Goal: Task Accomplishment & Management: Complete application form

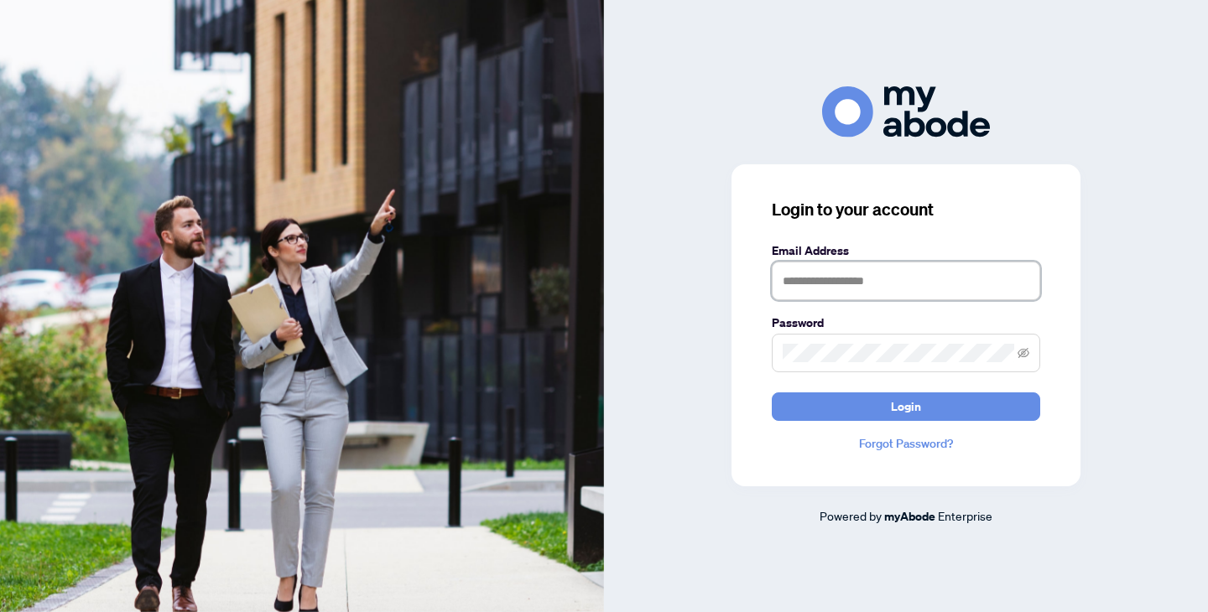
click at [867, 290] on input "text" at bounding box center [906, 281] width 268 height 39
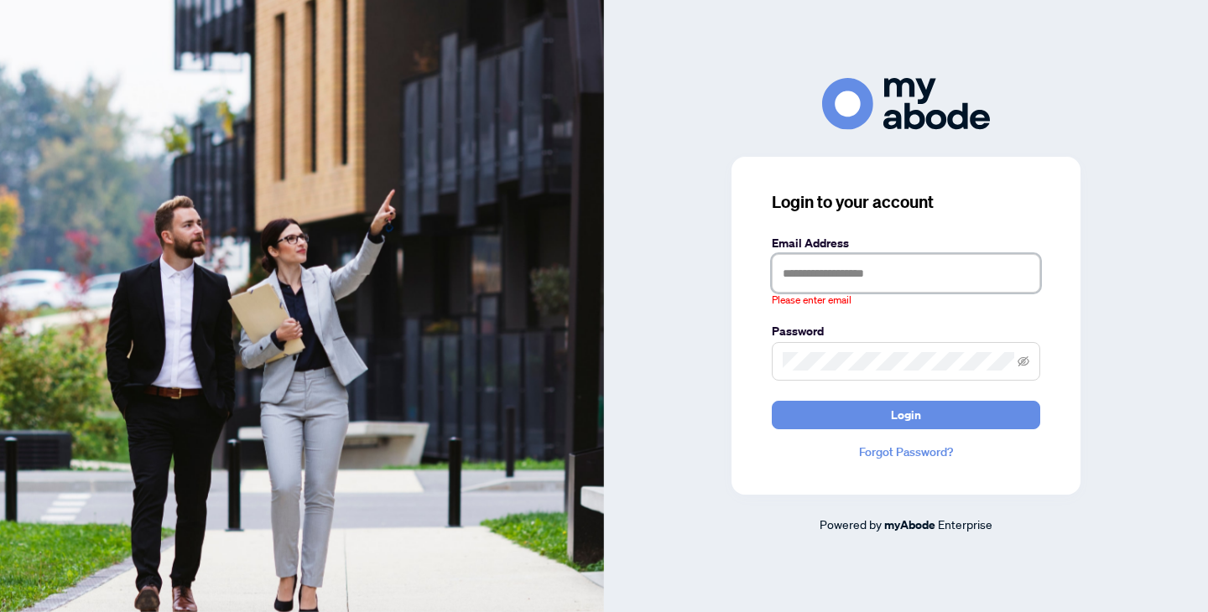
type input "**********"
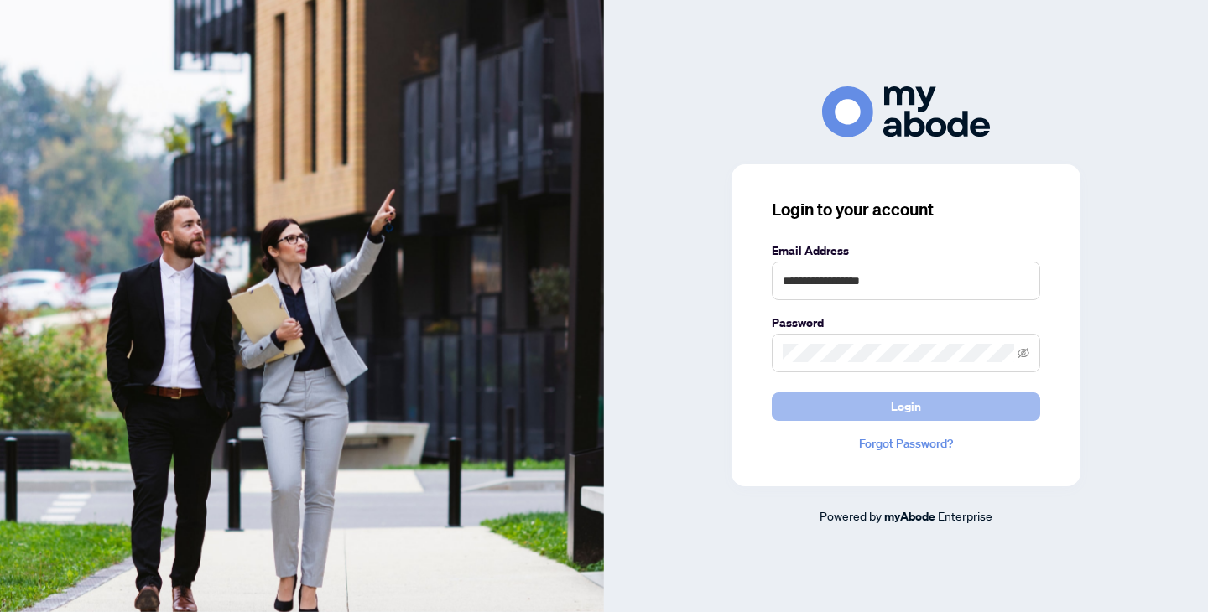
click at [869, 398] on button "Login" at bounding box center [906, 407] width 268 height 29
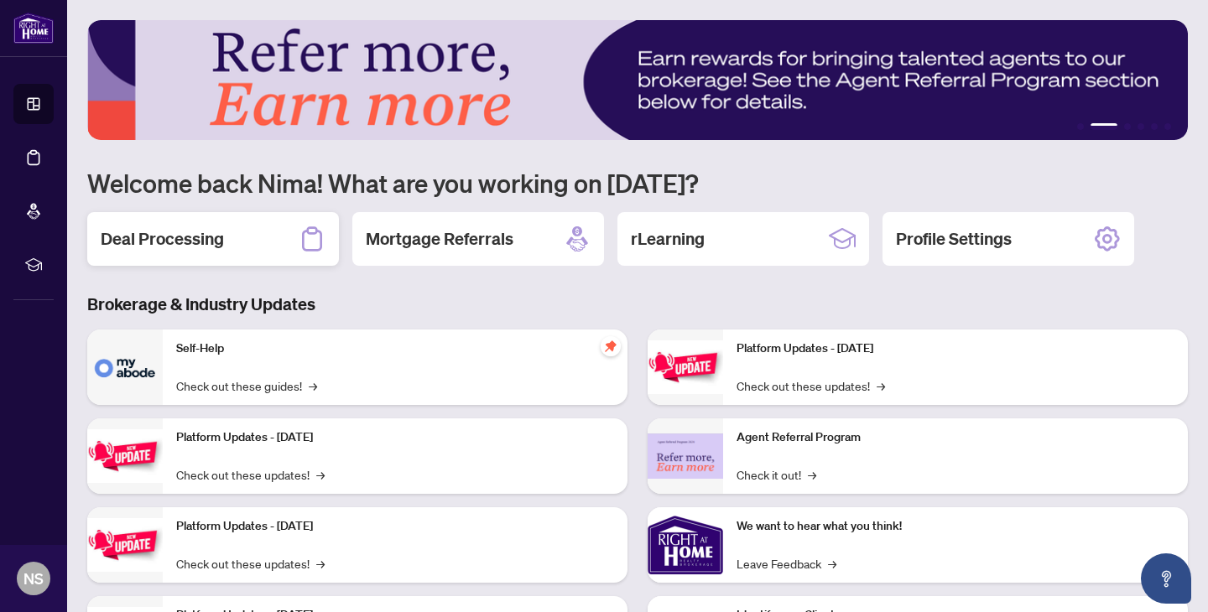
click at [247, 236] on div "Deal Processing" at bounding box center [213, 239] width 252 height 54
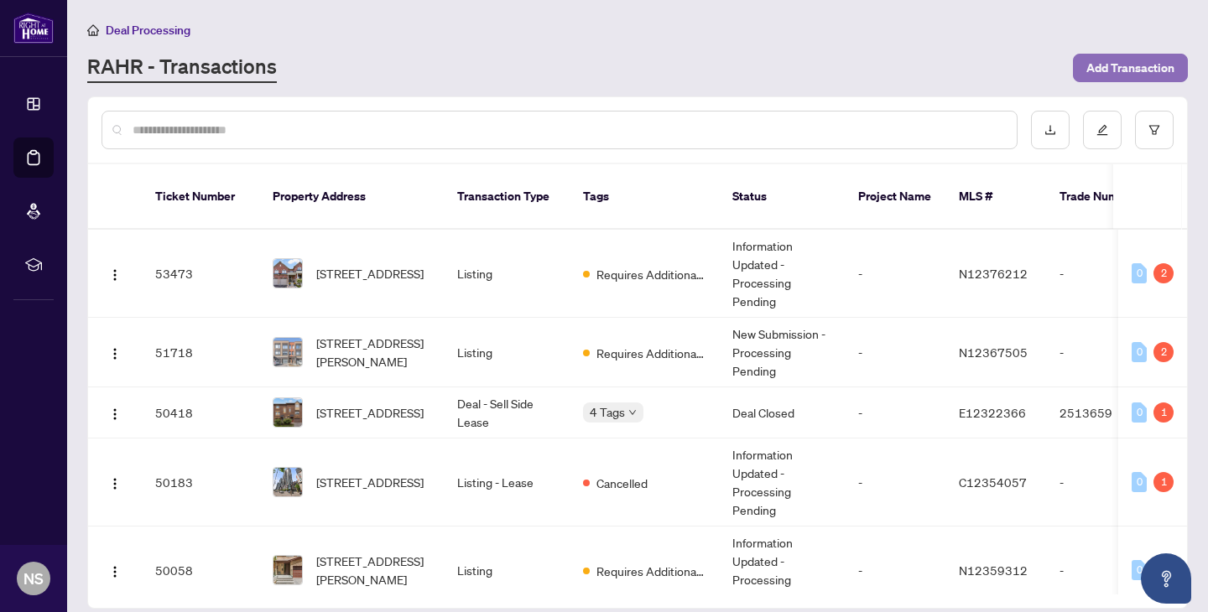
click at [1111, 65] on span "Add Transaction" at bounding box center [1130, 68] width 88 height 27
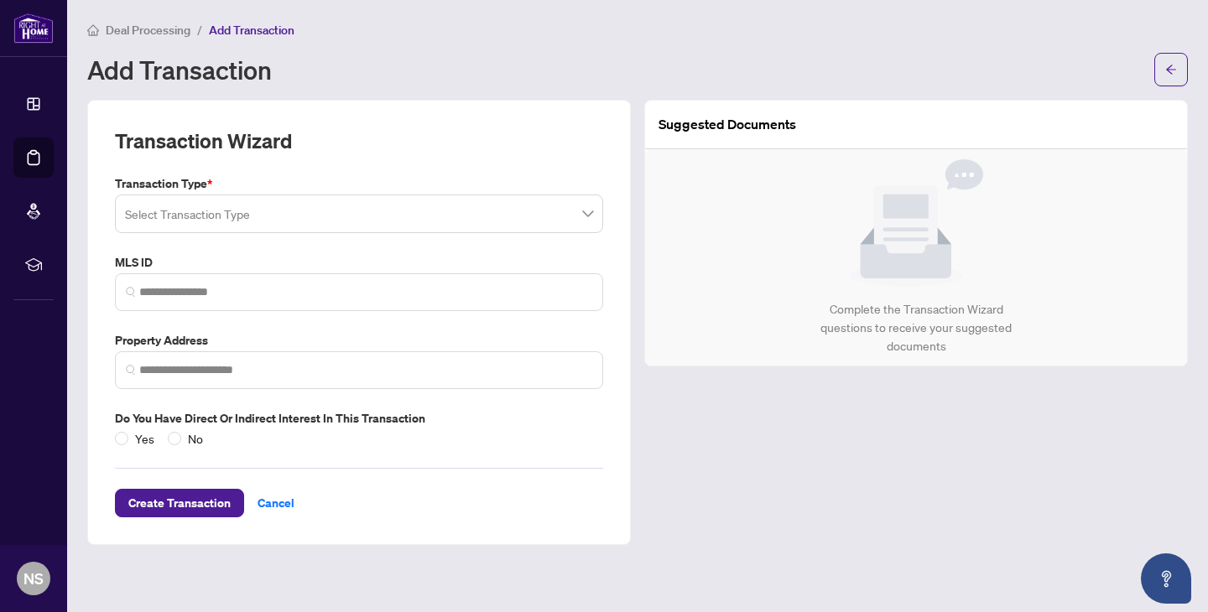
click at [334, 211] on input "search" at bounding box center [351, 216] width 453 height 37
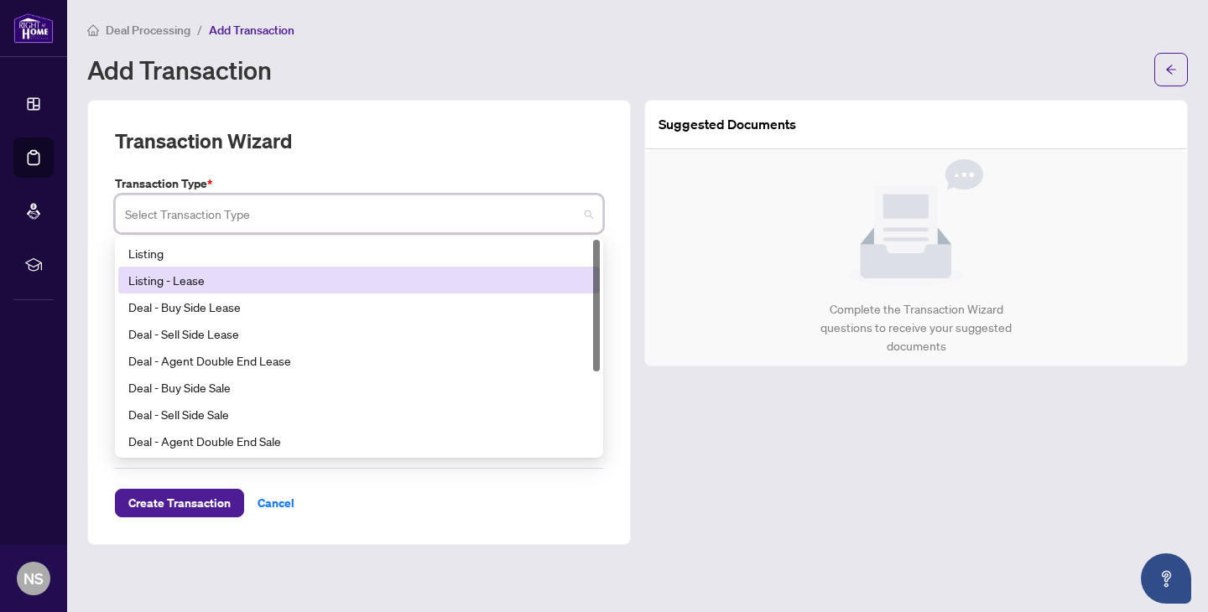
click at [289, 271] on div "Listing - Lease" at bounding box center [358, 280] width 461 height 18
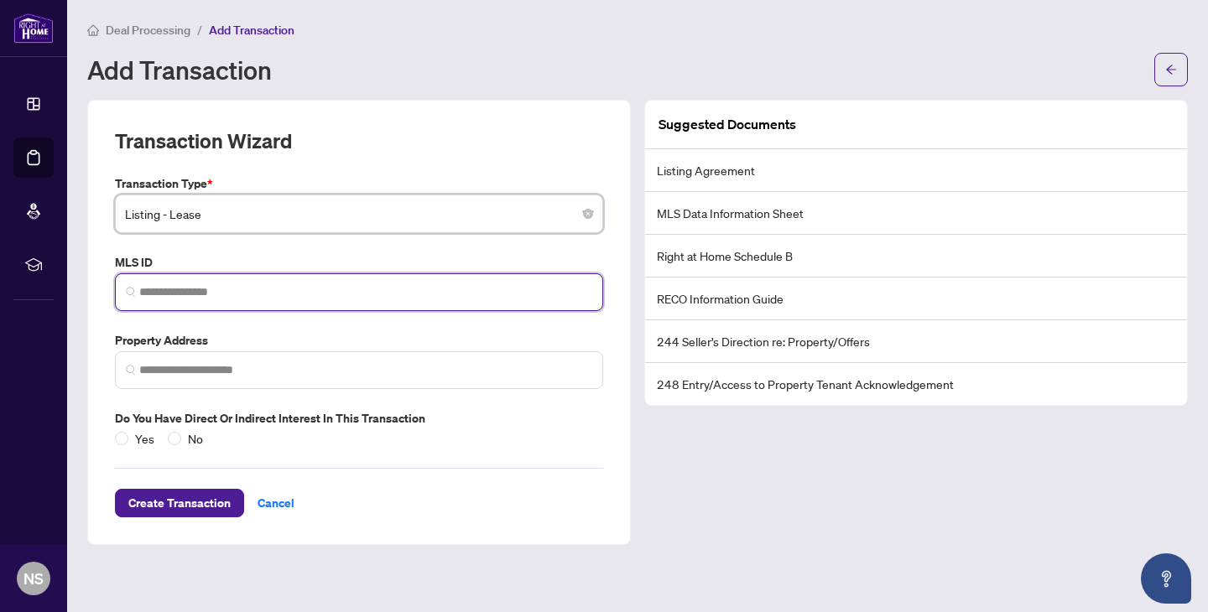
click at [258, 299] on input "search" at bounding box center [365, 293] width 453 height 18
paste input "*********"
type input "*********"
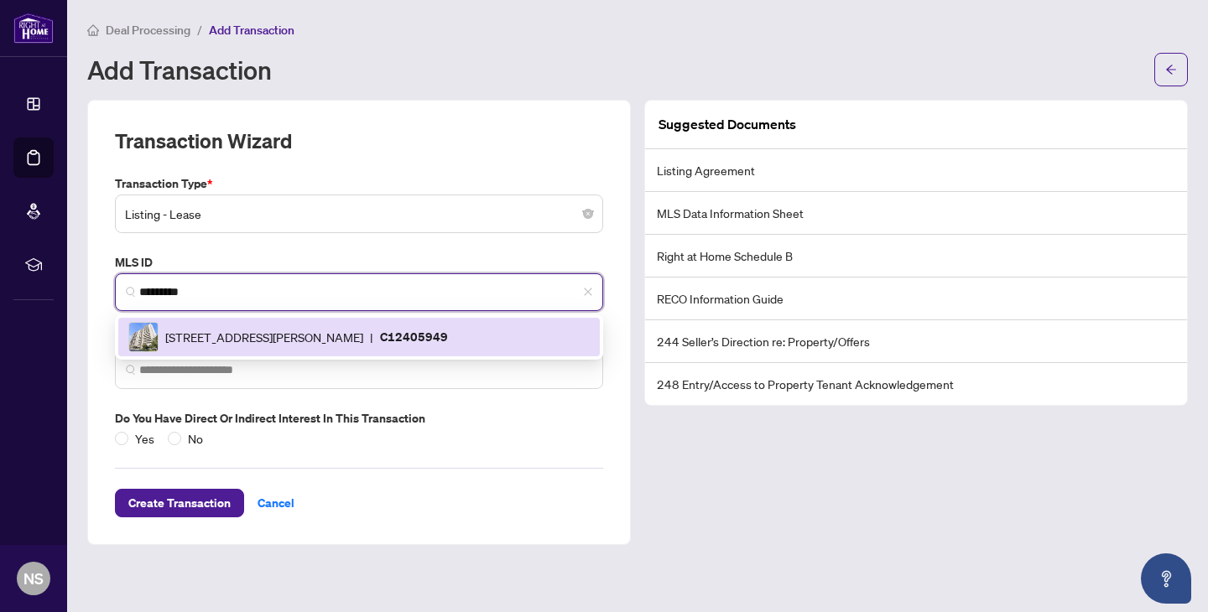
click at [241, 331] on span "1338 York Mills Rd, Toronto, Ontario M3A 3M3, Canada" at bounding box center [264, 337] width 198 height 18
type input "**********"
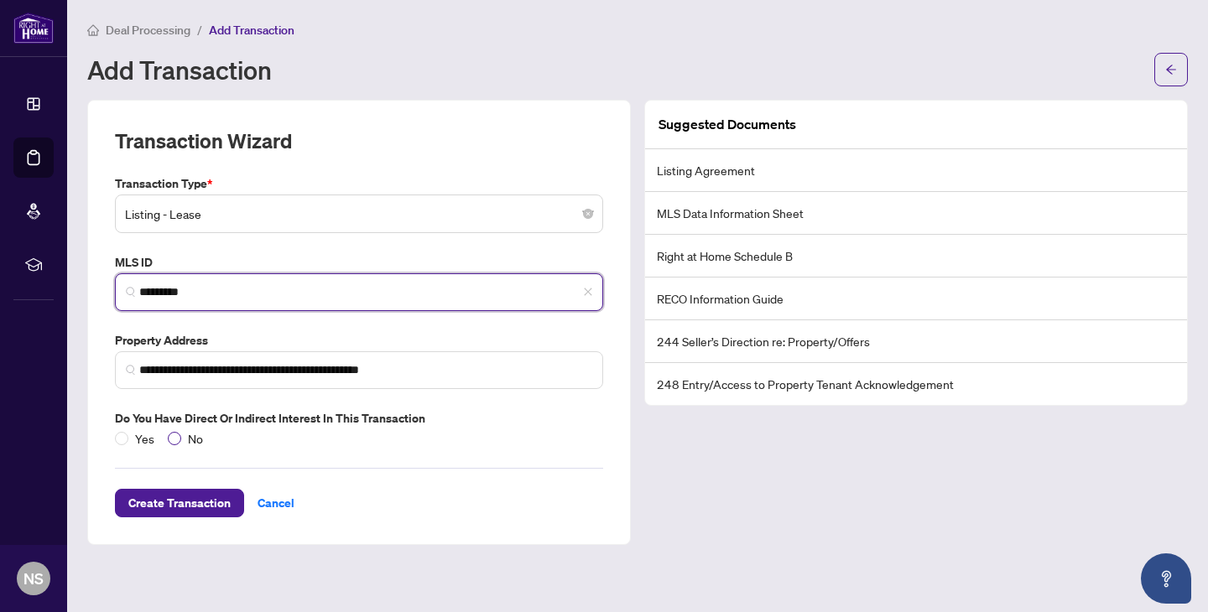
type input "*********"
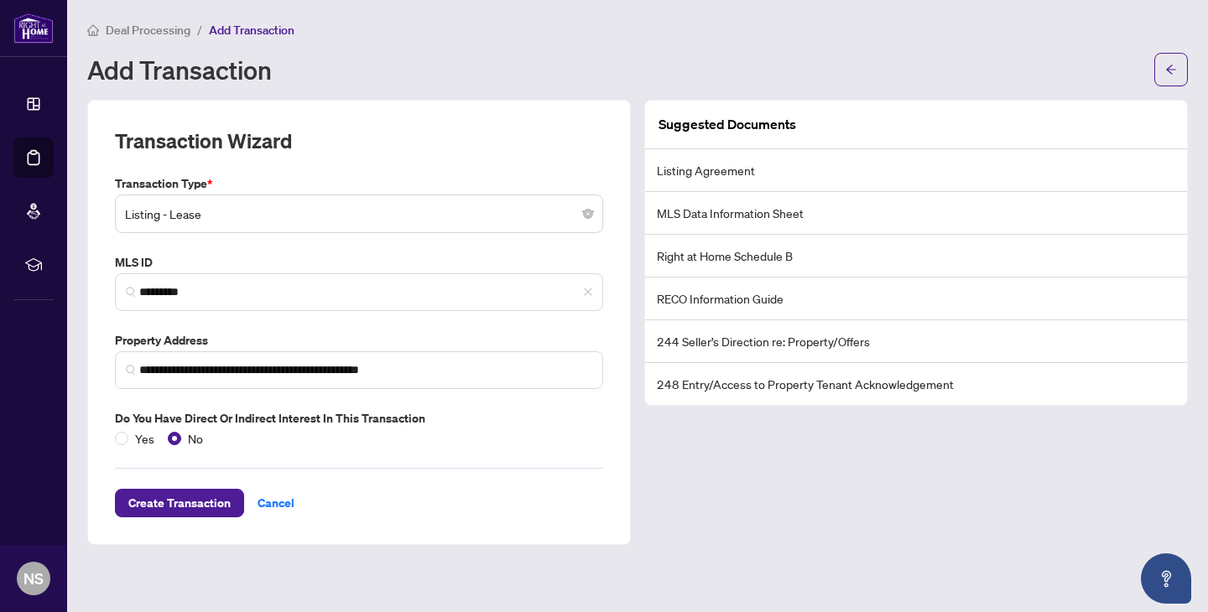
click at [180, 520] on div "**********" at bounding box center [359, 322] width 544 height 445
click at [185, 503] on span "Create Transaction" at bounding box center [179, 503] width 102 height 27
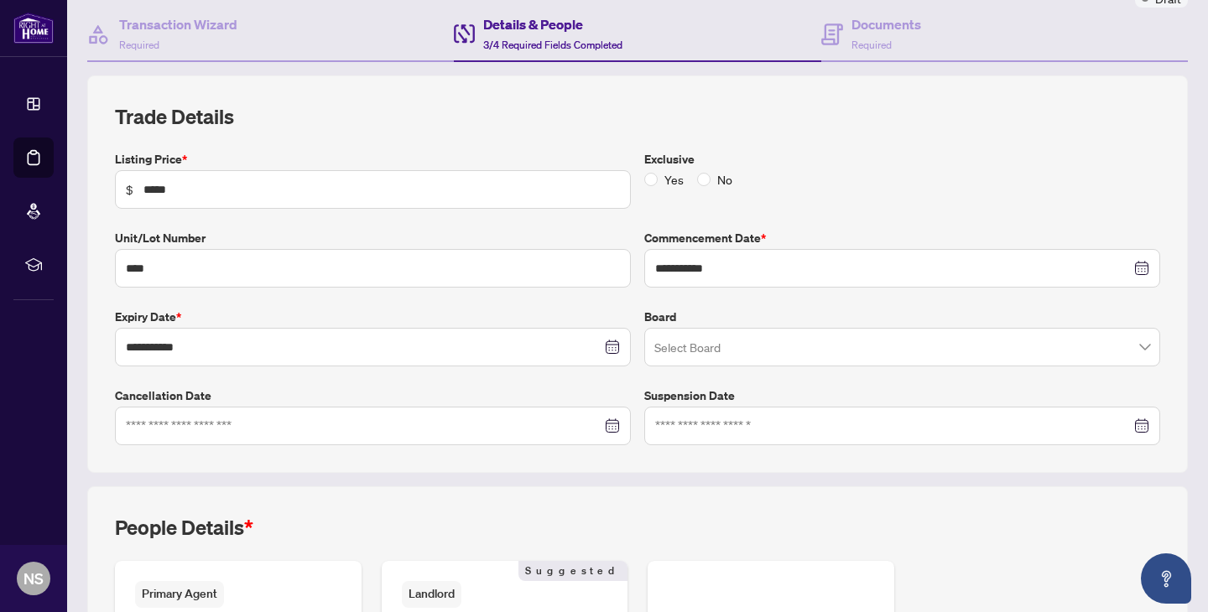
scroll to position [156, 0]
click at [701, 186] on div "Exclusive Yes No" at bounding box center [902, 177] width 529 height 59
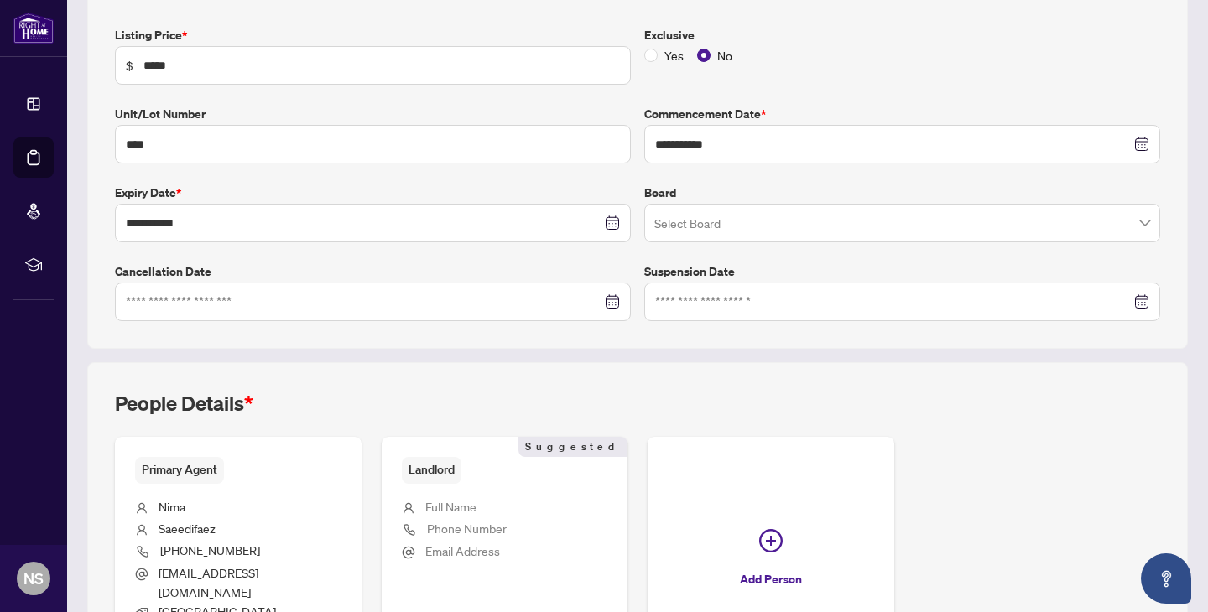
scroll to position [280, 0]
click at [676, 228] on input "search" at bounding box center [894, 224] width 481 height 37
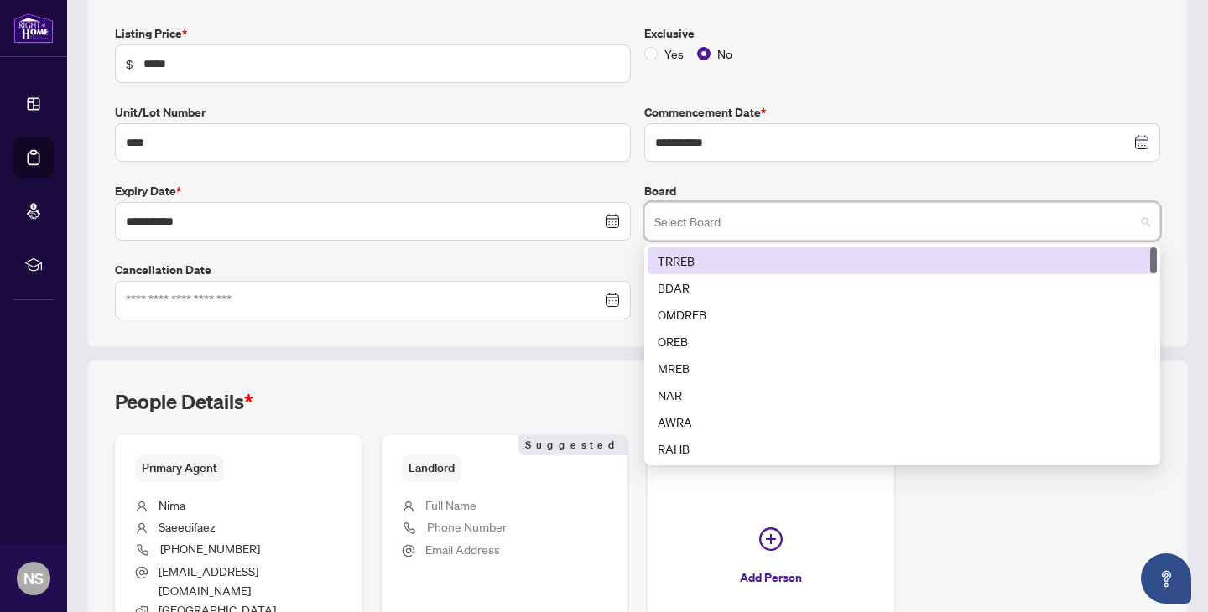
click at [680, 267] on div "TRREB" at bounding box center [902, 261] width 489 height 18
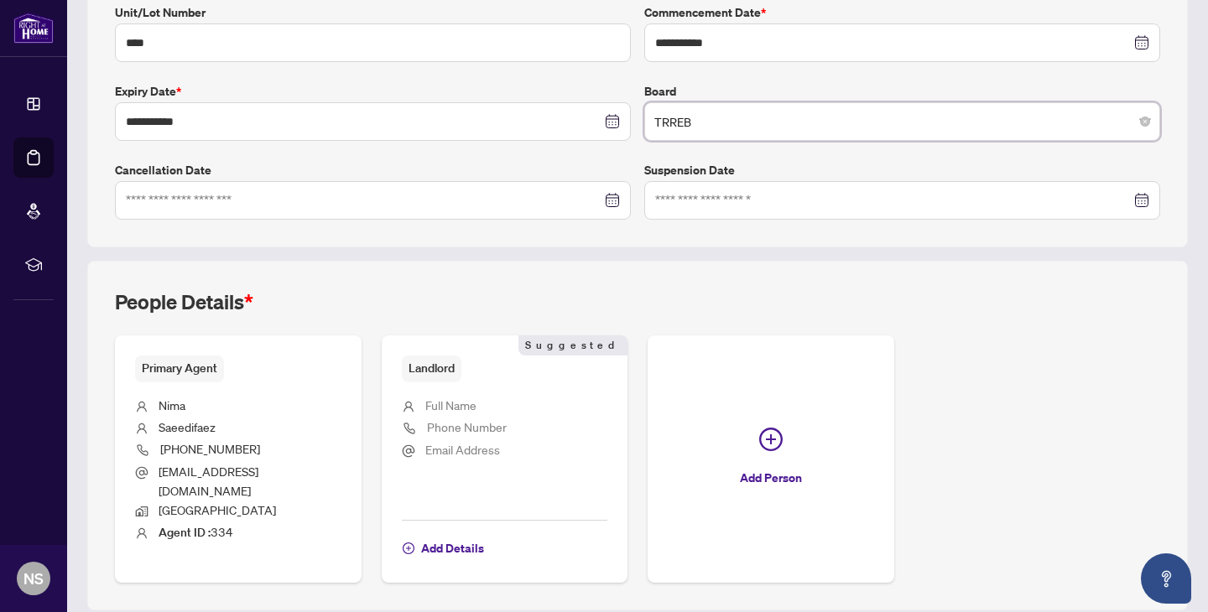
scroll to position [422, 0]
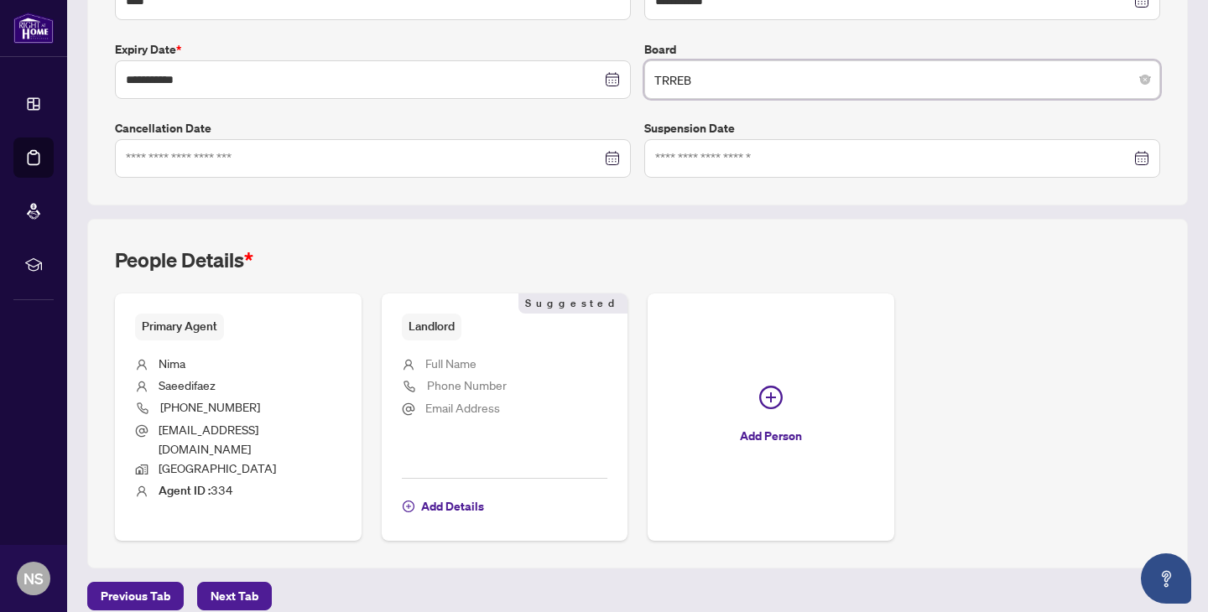
click at [227, 594] on main "**********" at bounding box center [637, 306] width 1141 height 612
click at [229, 583] on span "Next Tab" at bounding box center [235, 596] width 48 height 27
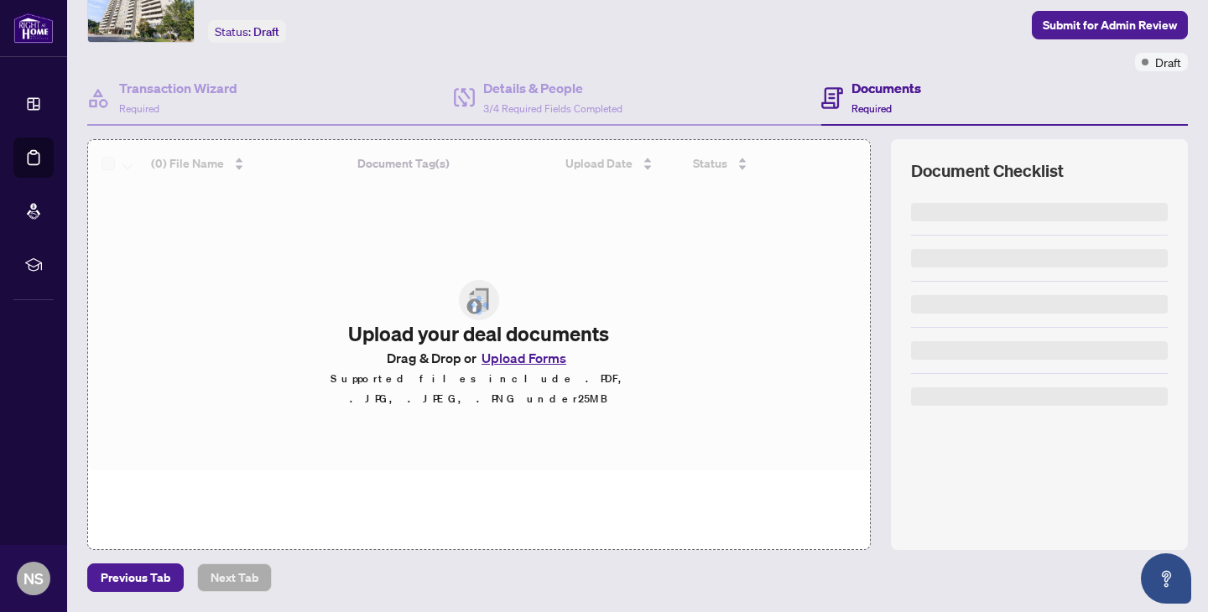
scroll to position [89, 0]
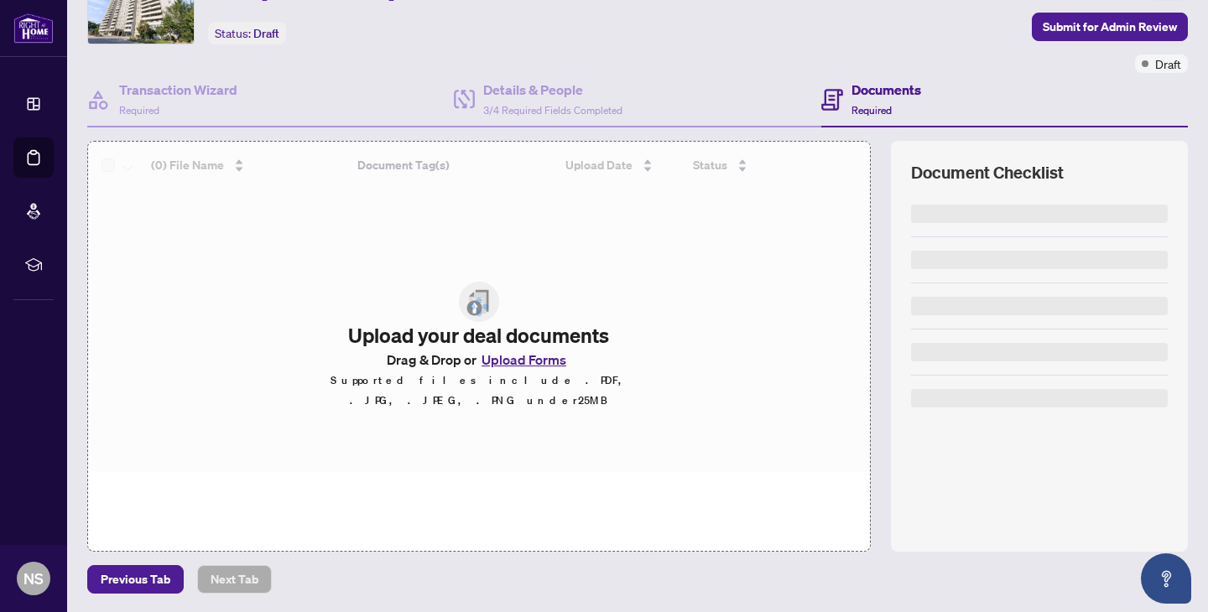
click at [531, 359] on div at bounding box center [479, 307] width 782 height 331
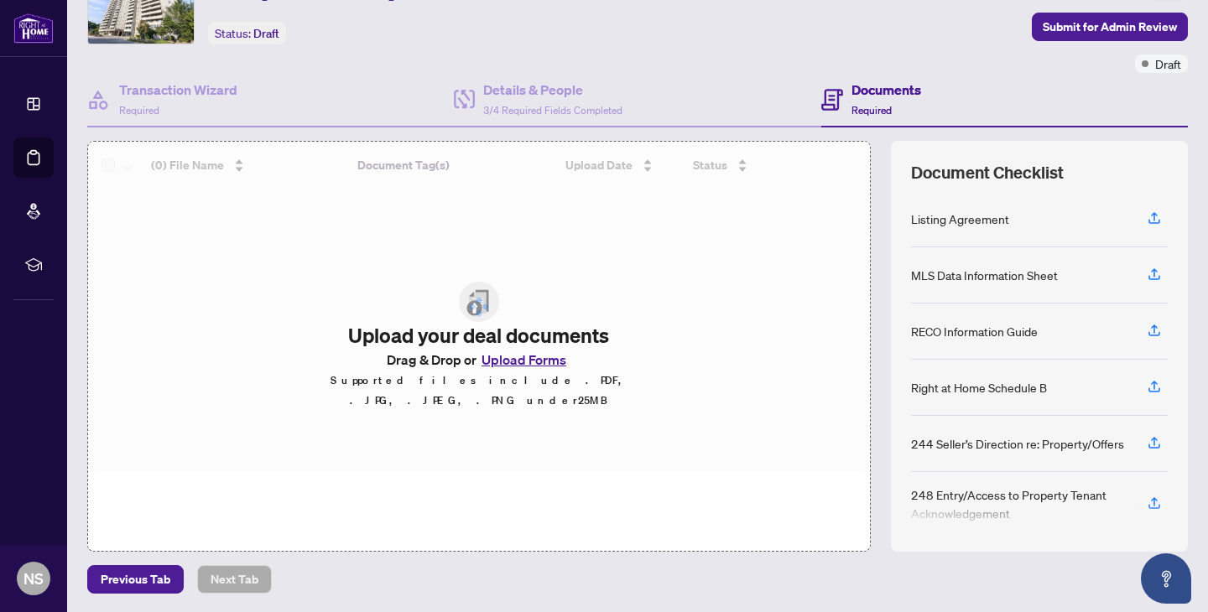
click at [529, 368] on div at bounding box center [479, 307] width 782 height 331
click at [529, 368] on button "Upload Forms" at bounding box center [524, 360] width 95 height 22
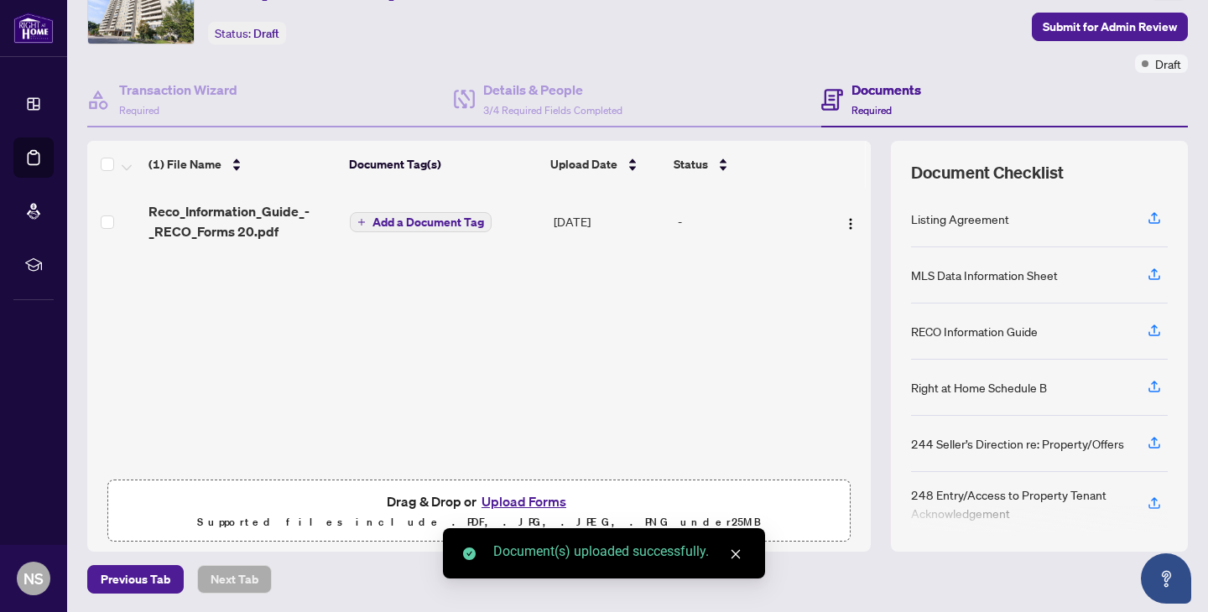
scroll to position [0, 0]
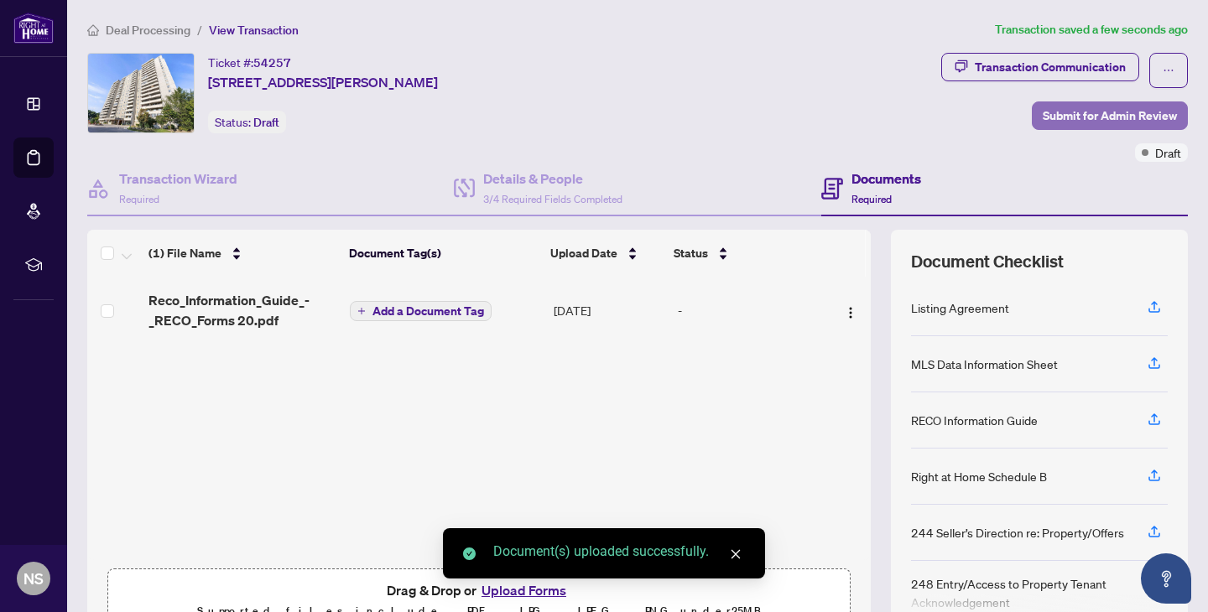
click at [1107, 122] on span "Submit for Admin Review" at bounding box center [1110, 115] width 134 height 27
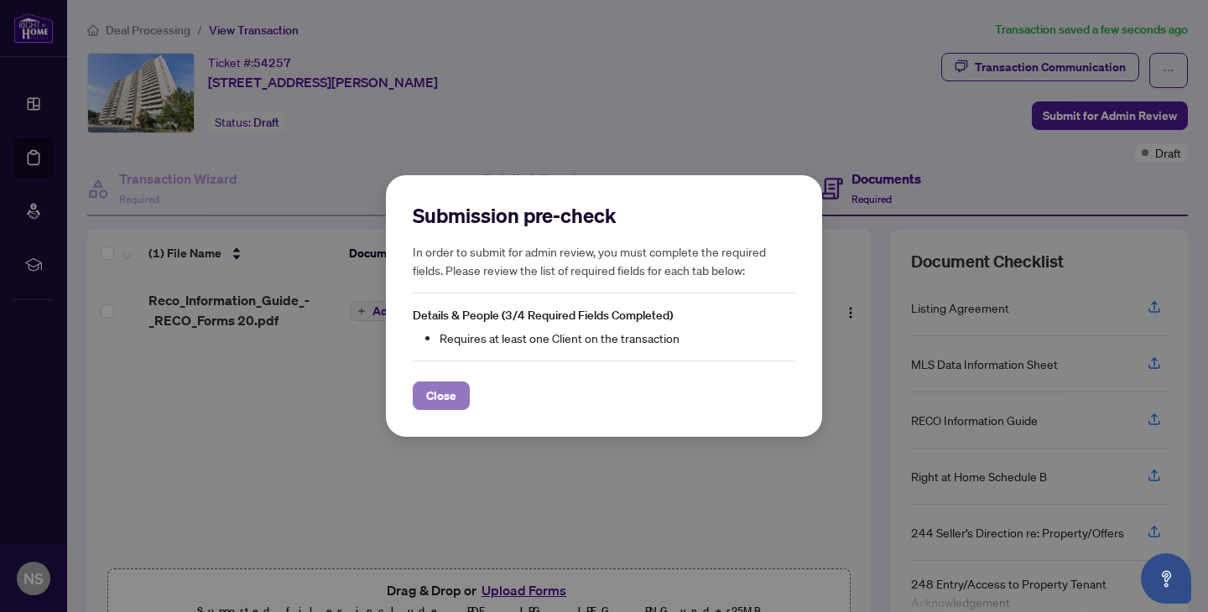
click at [422, 409] on button "Close" at bounding box center [441, 396] width 57 height 29
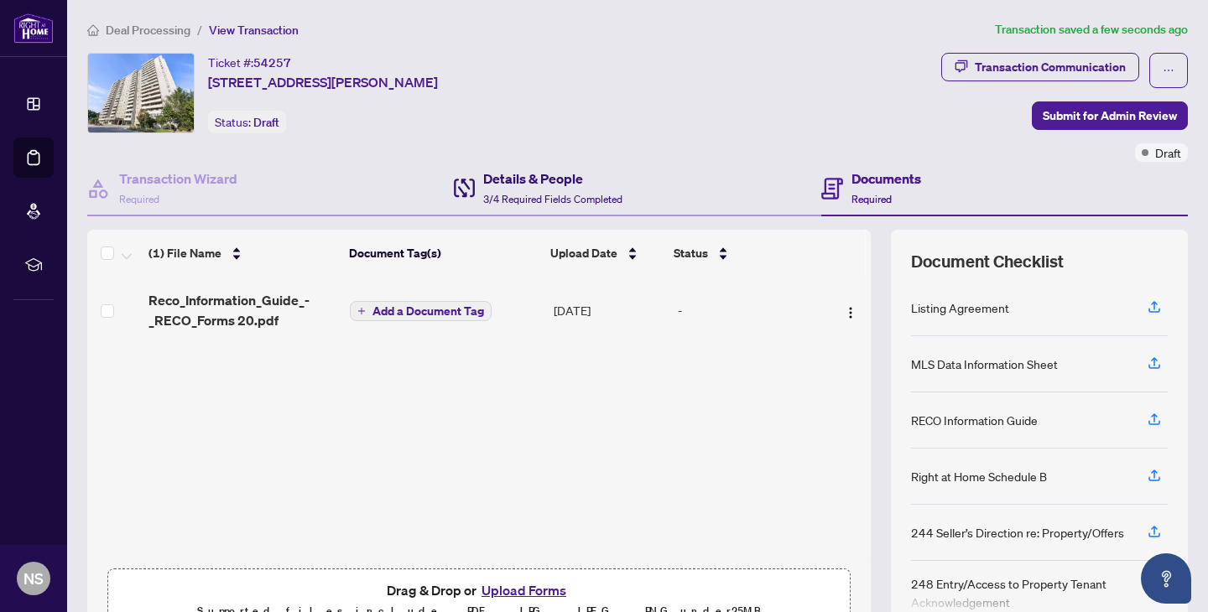
click at [506, 176] on h4 "Details & People" at bounding box center [552, 179] width 139 height 20
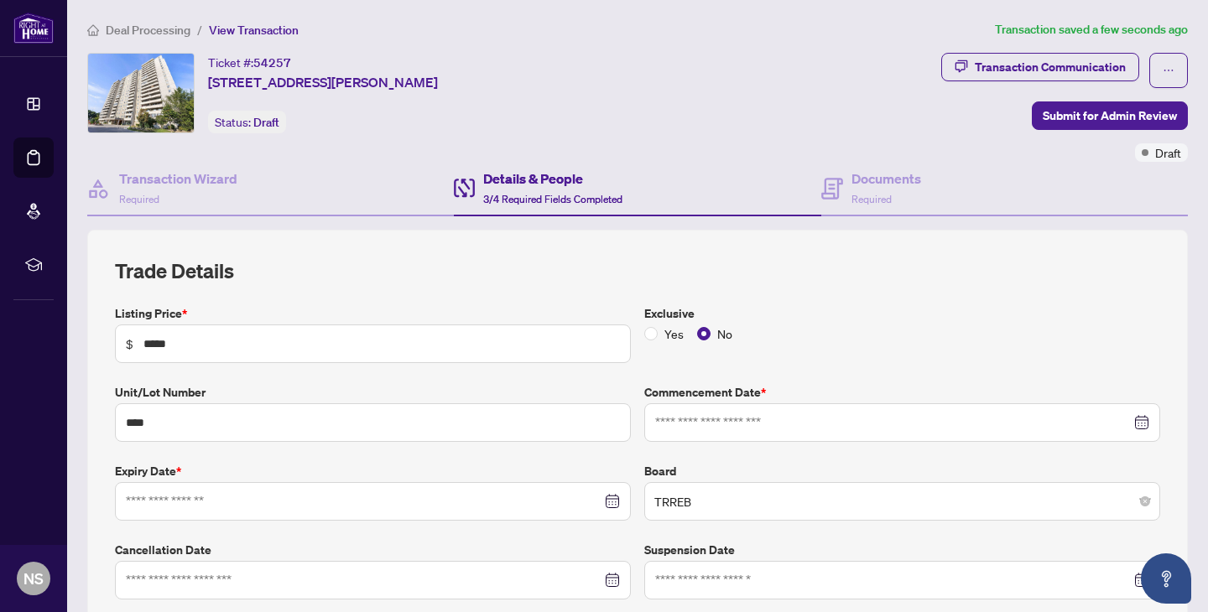
type input "**********"
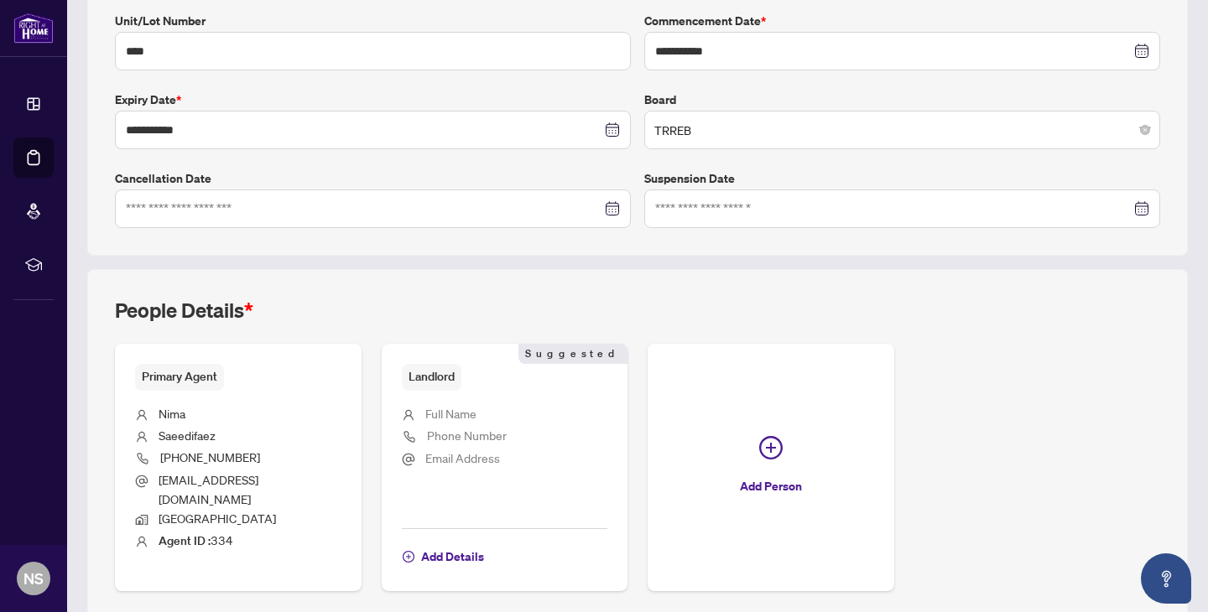
scroll to position [422, 0]
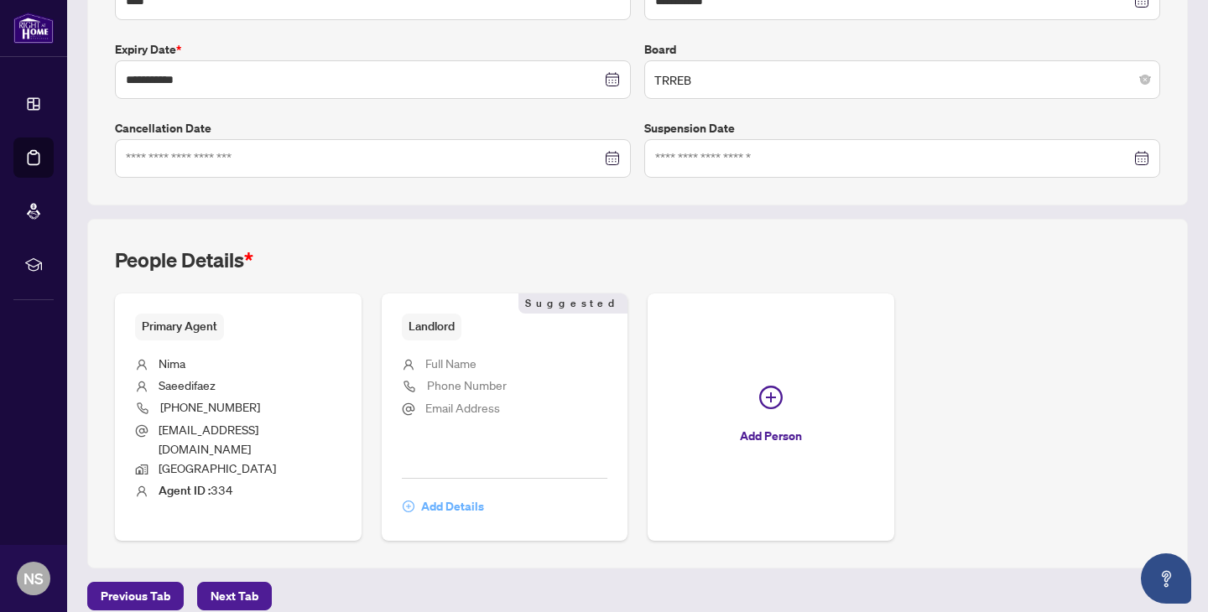
click at [417, 492] on button "Add Details" at bounding box center [443, 506] width 83 height 29
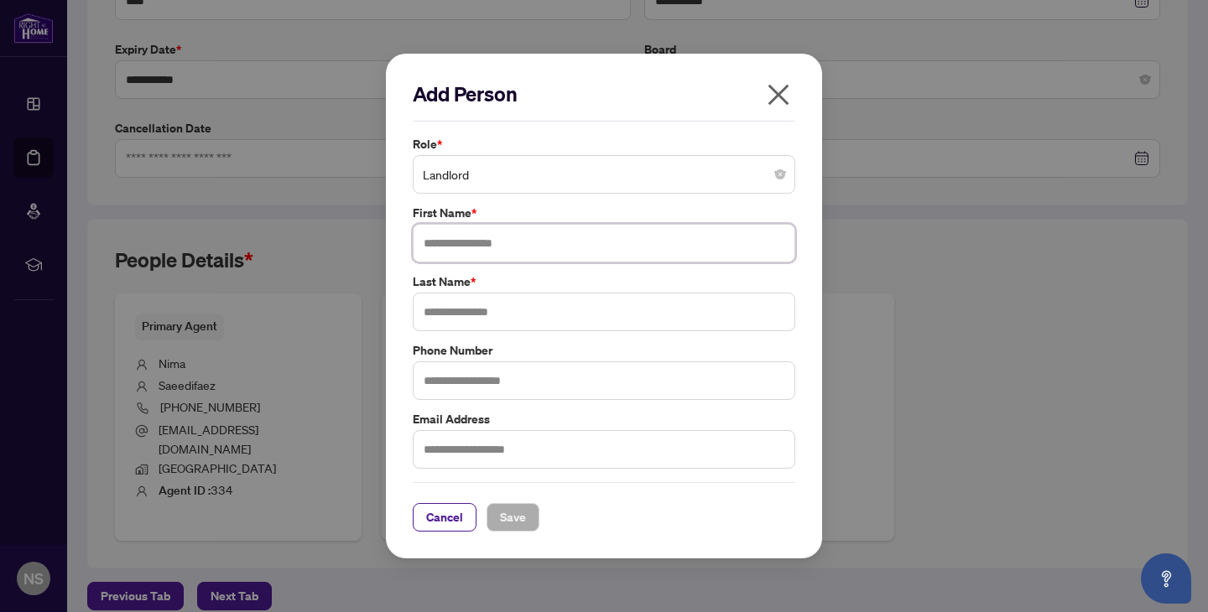
click at [471, 248] on input "text" at bounding box center [604, 243] width 383 height 39
type input "*******"
type input "*****"
click at [519, 524] on button "Save" at bounding box center [513, 517] width 53 height 29
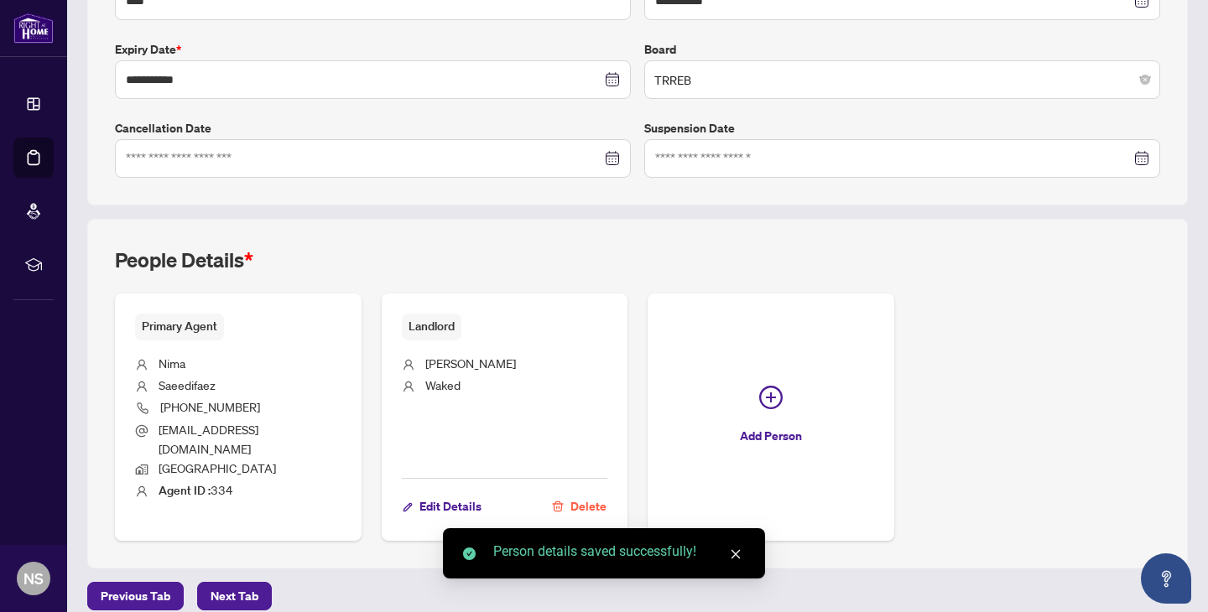
scroll to position [0, 0]
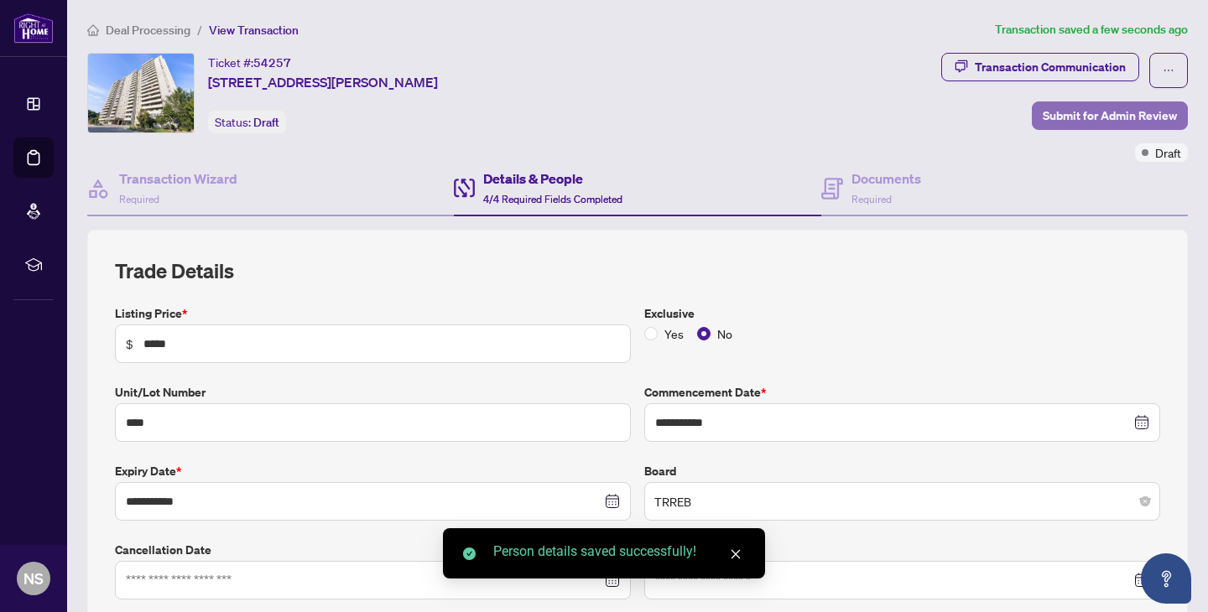
click at [1092, 122] on span "Submit for Admin Review" at bounding box center [1110, 115] width 134 height 27
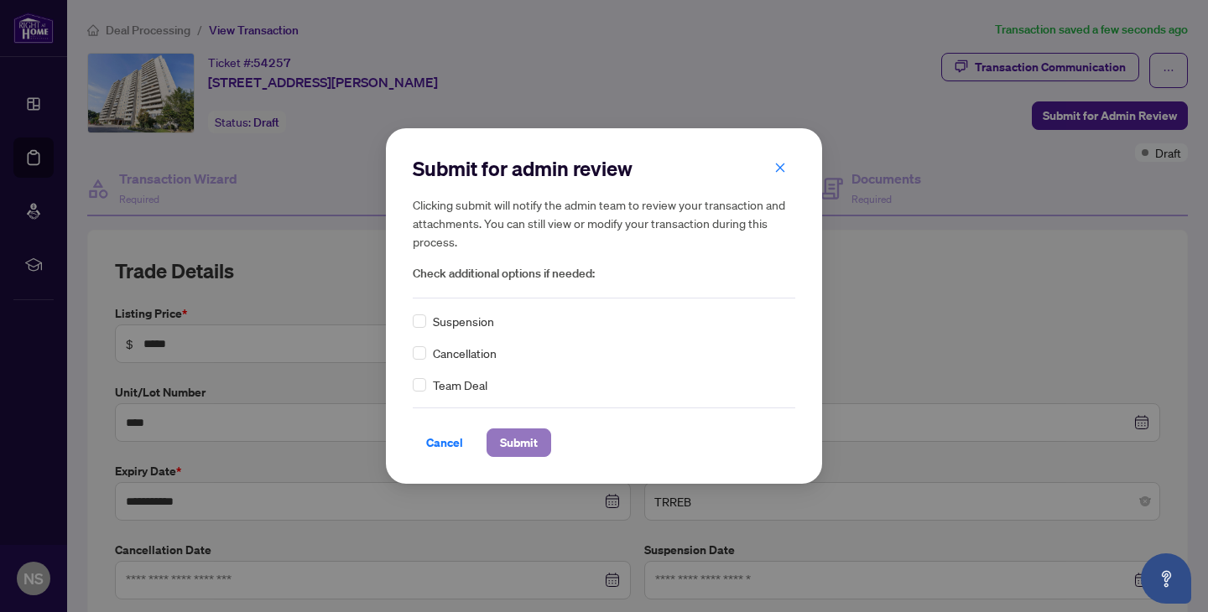
click at [506, 447] on span "Submit" at bounding box center [519, 443] width 38 height 27
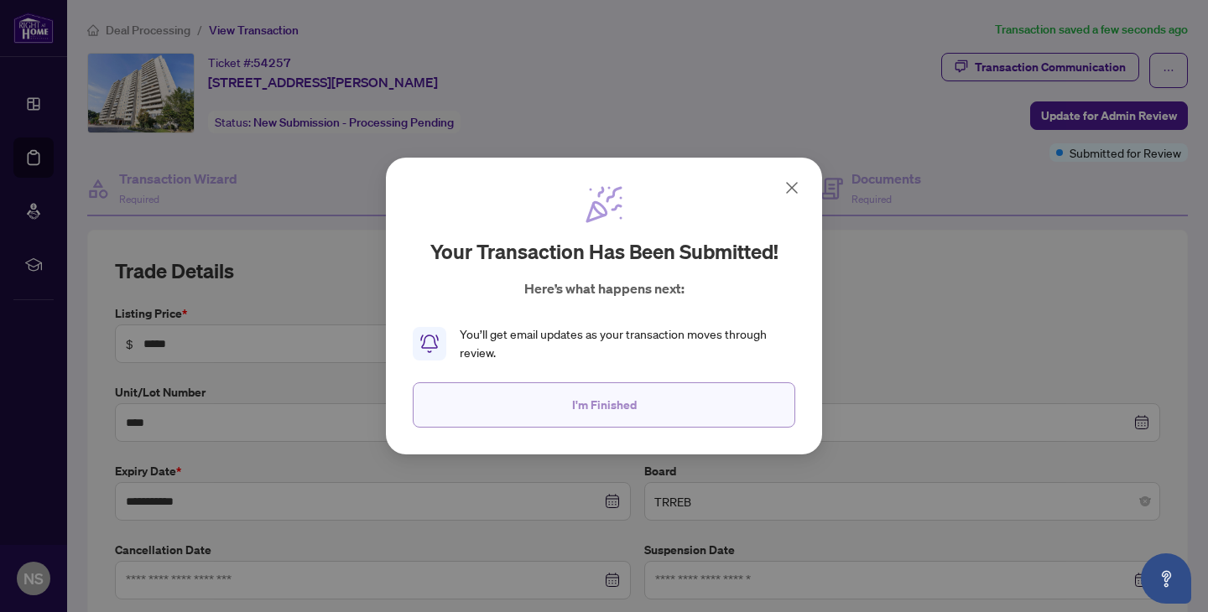
click at [695, 410] on button "I'm Finished" at bounding box center [604, 405] width 383 height 45
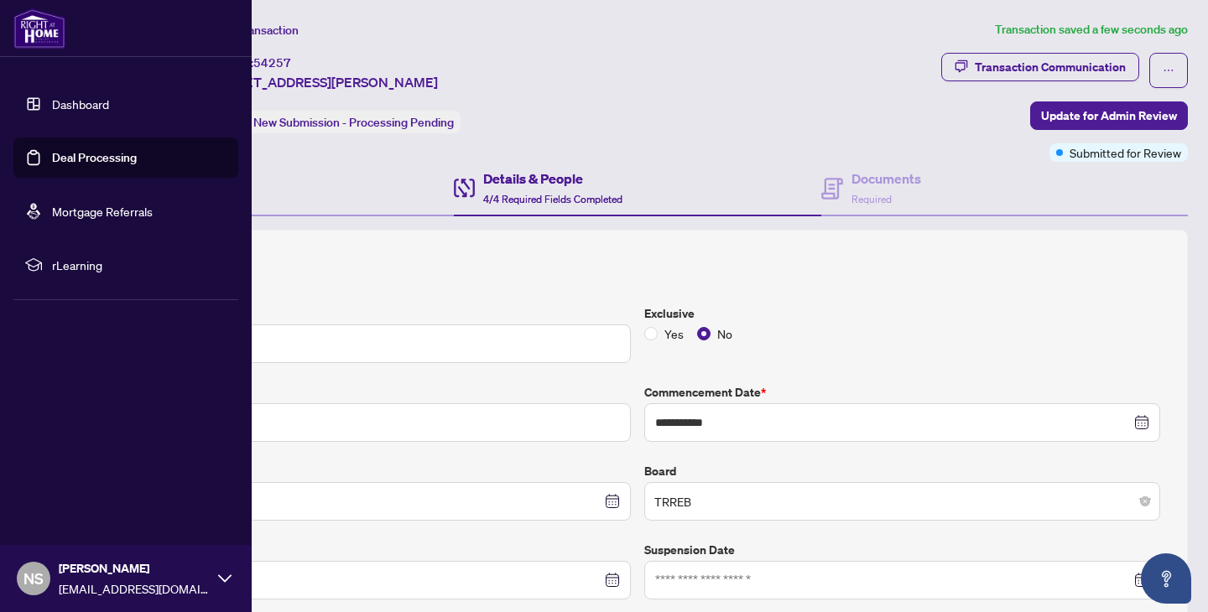
click at [52, 109] on link "Dashboard" at bounding box center [80, 103] width 57 height 15
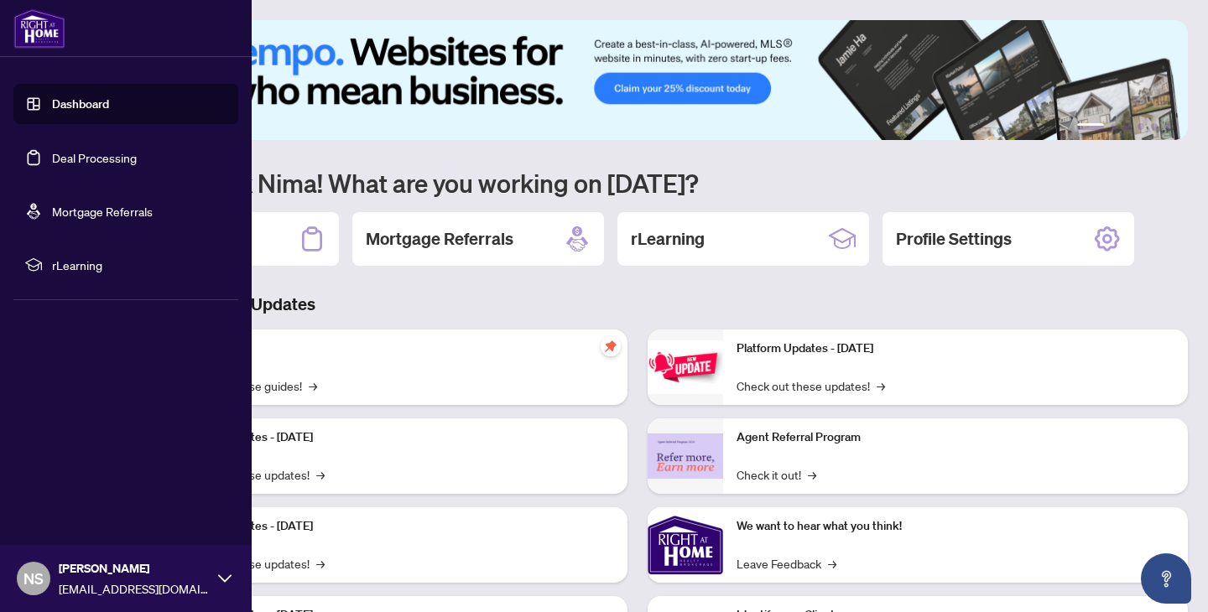
click at [52, 111] on link "Dashboard" at bounding box center [80, 103] width 57 height 15
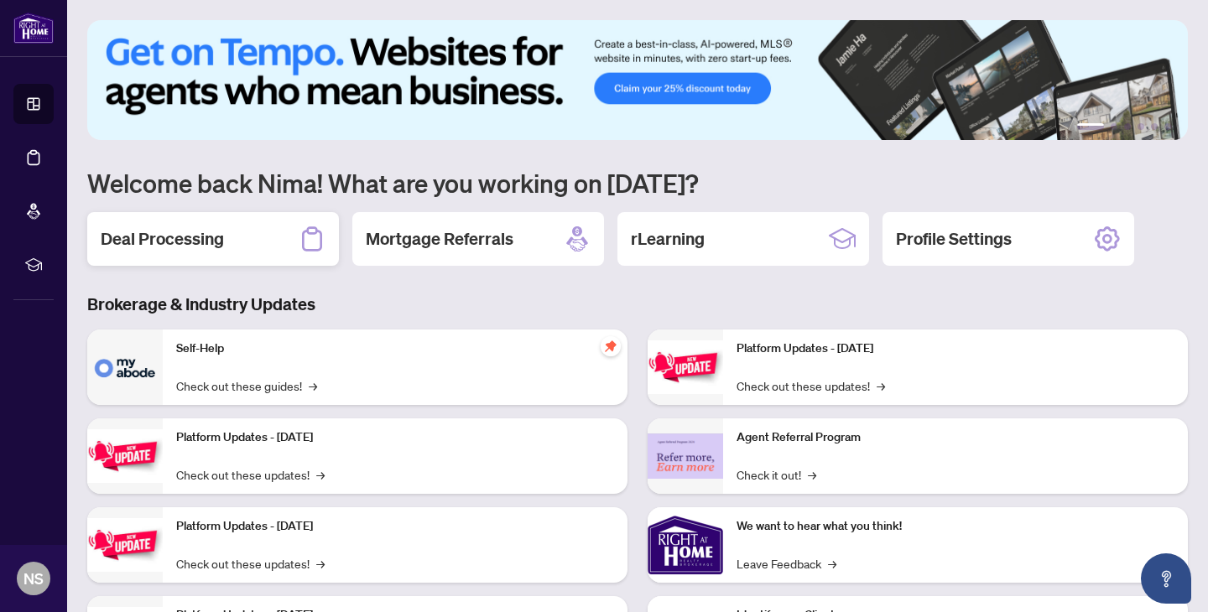
click at [212, 251] on div "Deal Processing" at bounding box center [213, 239] width 252 height 54
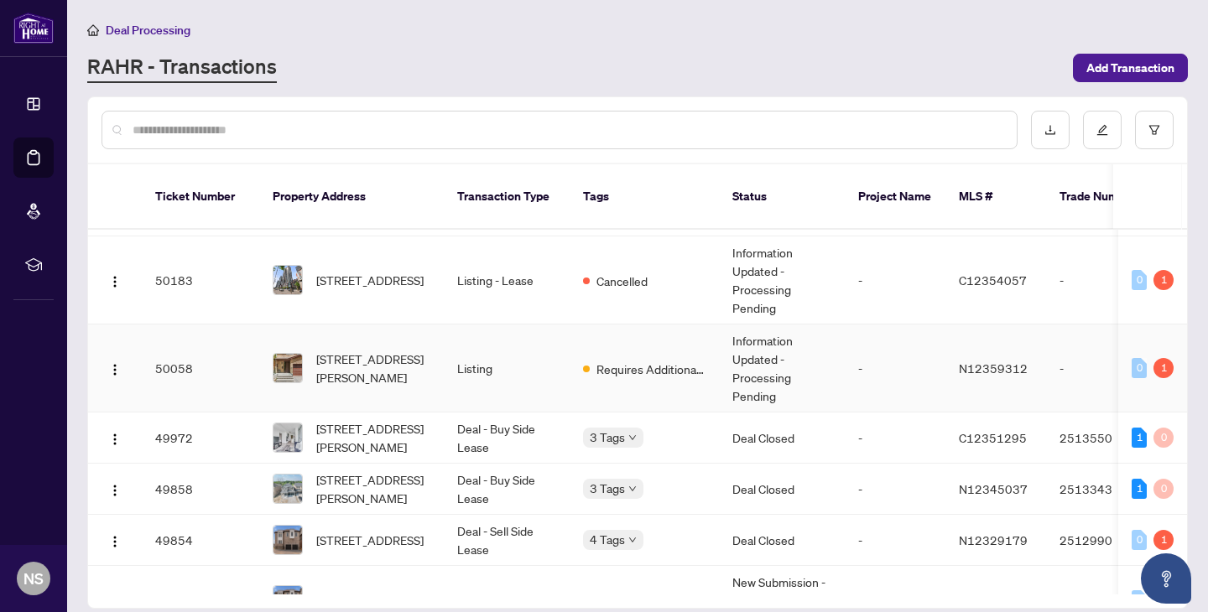
scroll to position [289, 0]
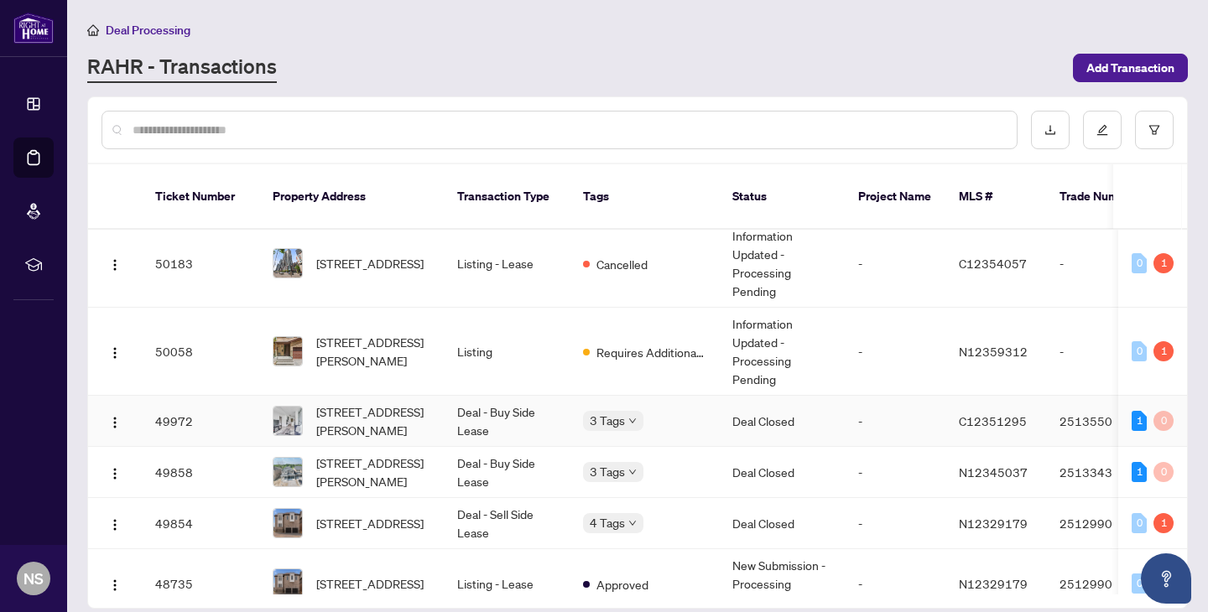
click at [453, 420] on td "Deal - Buy Side Lease" at bounding box center [507, 421] width 126 height 51
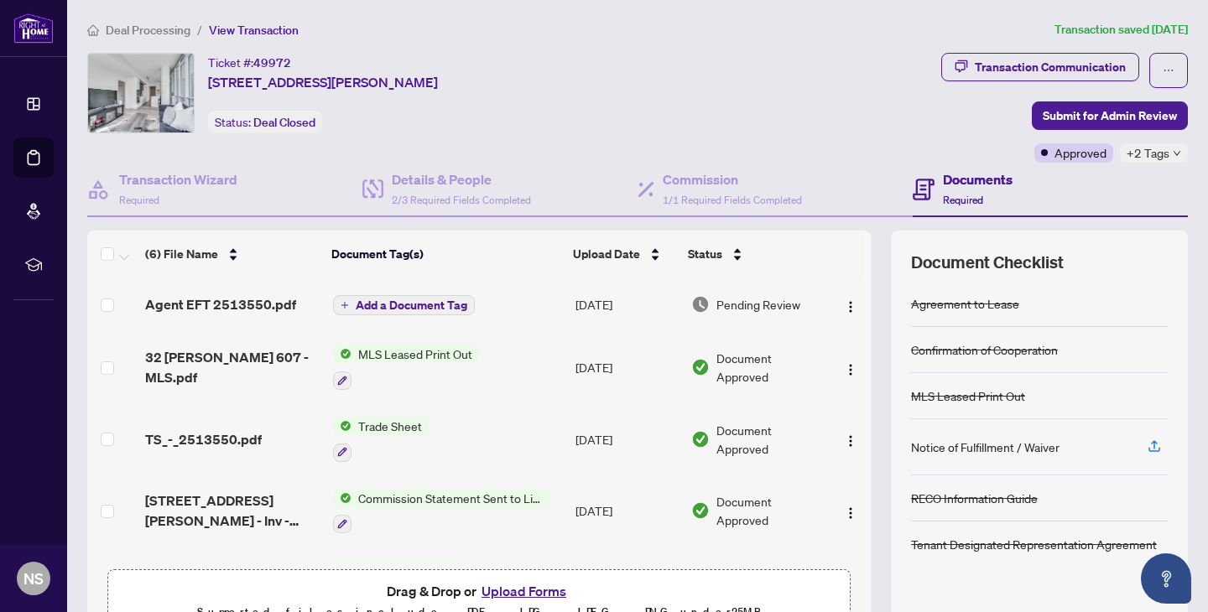
click at [188, 292] on td "Agent EFT 2513550.pdf" at bounding box center [232, 305] width 188 height 54
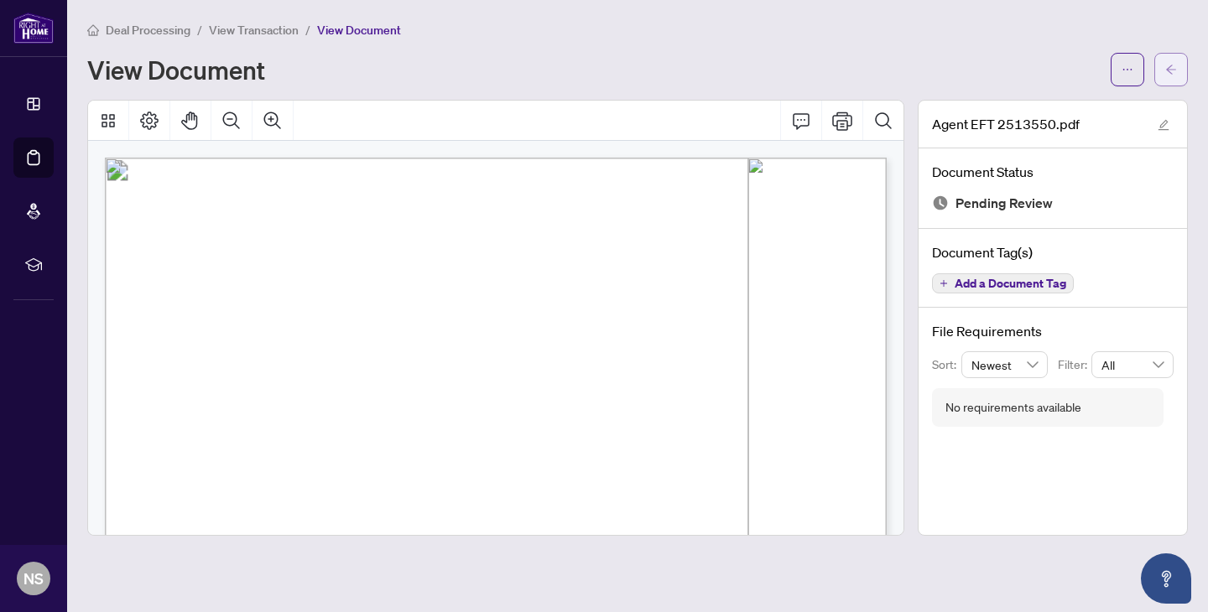
click at [1170, 72] on icon "arrow-left" at bounding box center [1171, 70] width 12 height 12
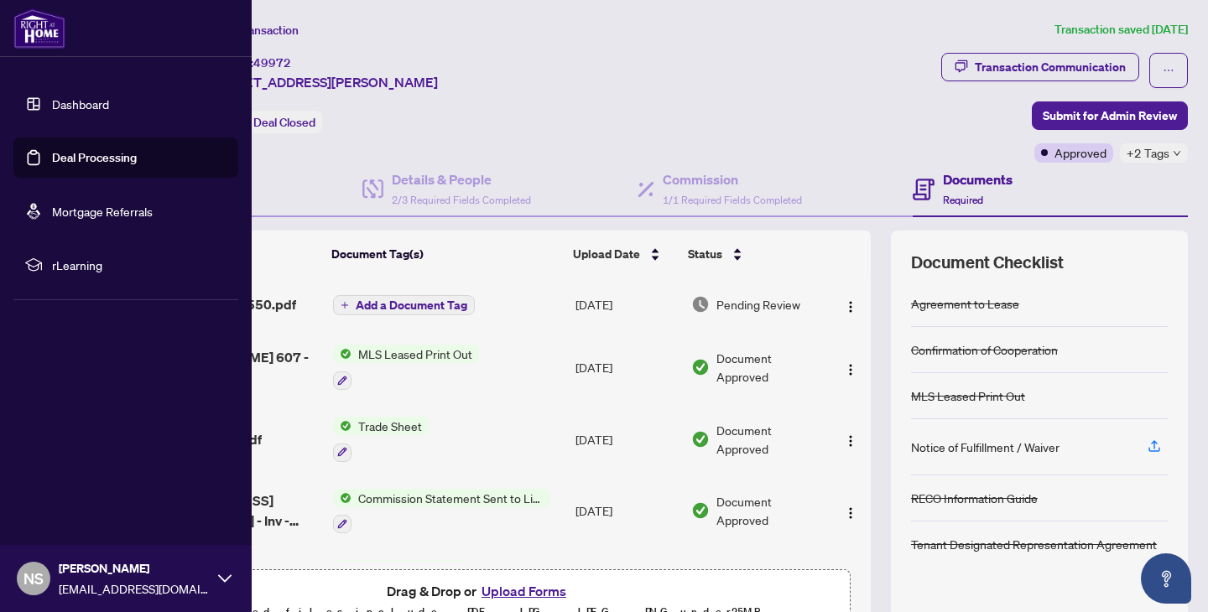
click at [52, 101] on link "Dashboard" at bounding box center [80, 103] width 57 height 15
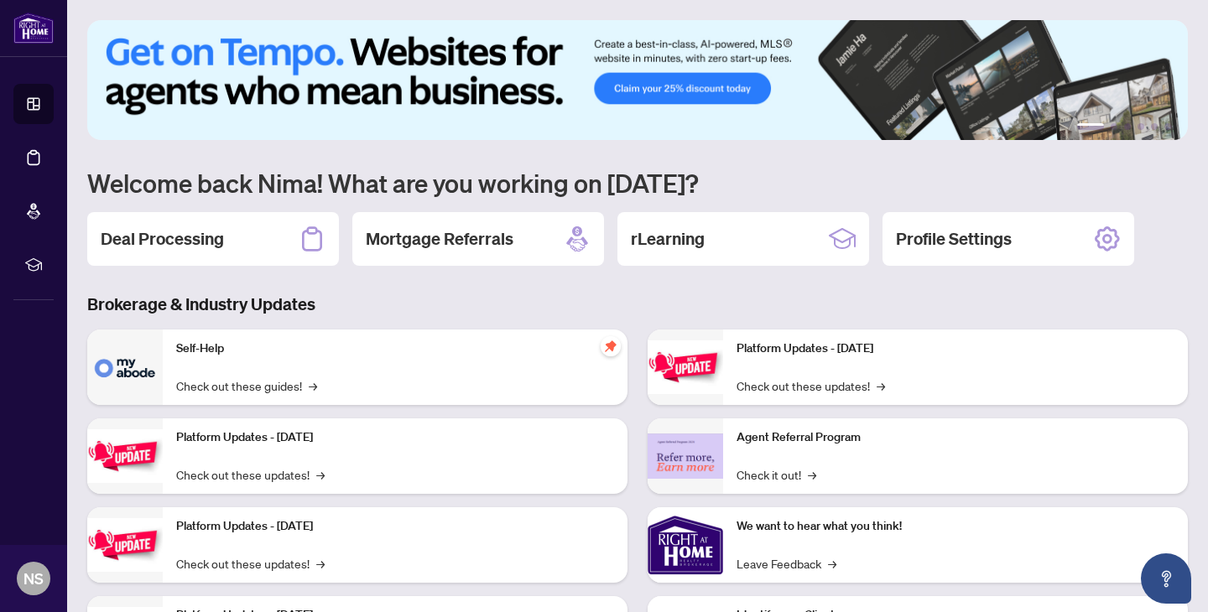
click at [208, 204] on div "1 2 3 4 5 6 Welcome back Nima! What are you working on today? Deal Processing M…" at bounding box center [637, 358] width 1101 height 677
click at [208, 219] on div "Deal Processing" at bounding box center [213, 239] width 252 height 54
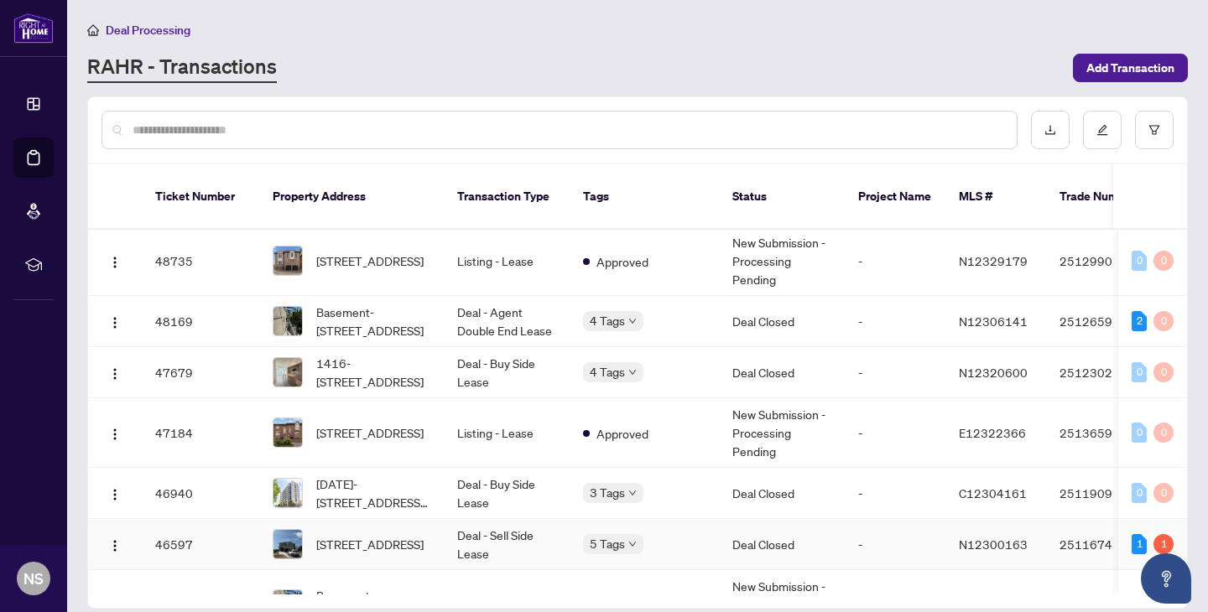
scroll to position [659, 0]
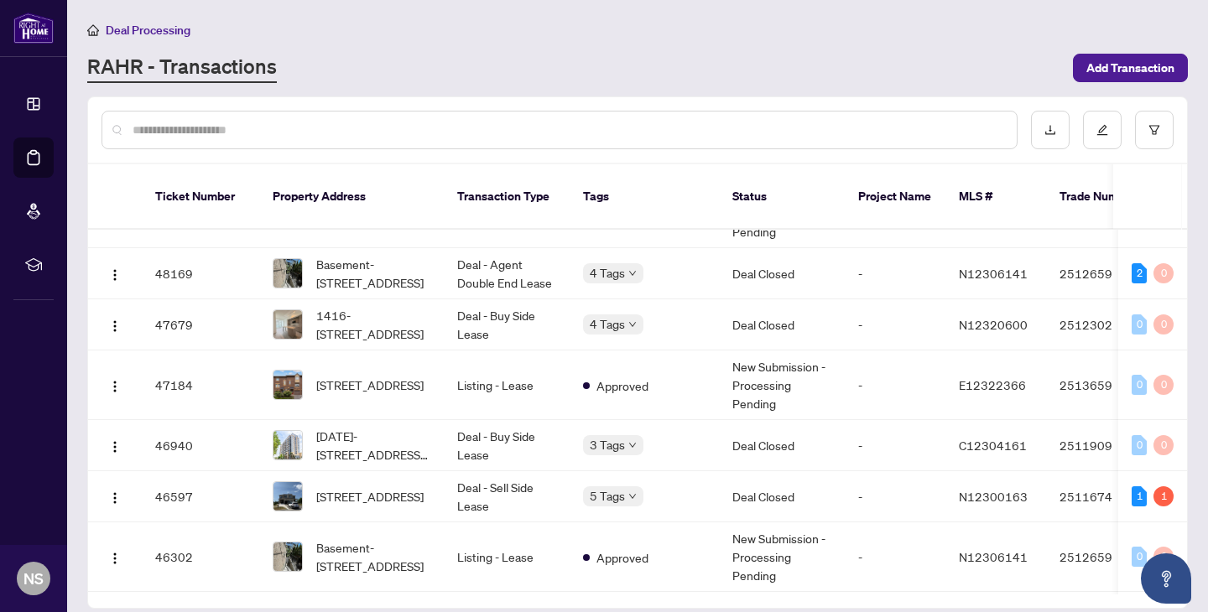
drag, startPoint x: 1132, startPoint y: 71, endPoint x: 992, endPoint y: 59, distance: 140.7
click at [992, 59] on div "RAHR - Transactions Add Transaction" at bounding box center [637, 68] width 1101 height 30
click at [1097, 125] on icon "edit" at bounding box center [1103, 130] width 12 height 12
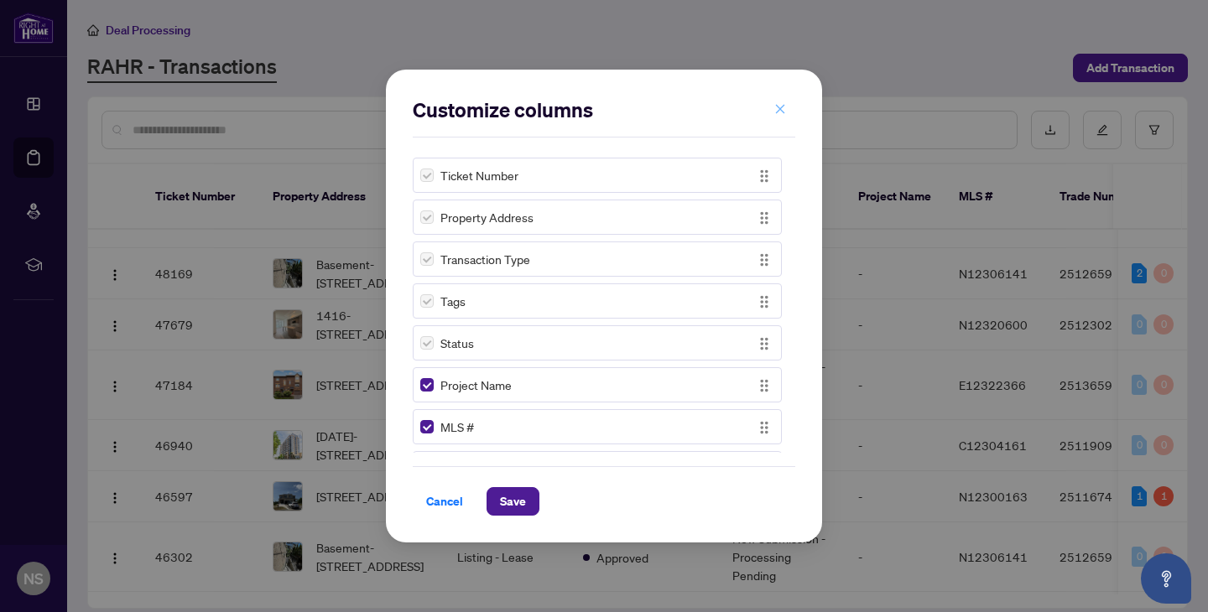
click at [795, 105] on button "button" at bounding box center [780, 109] width 34 height 29
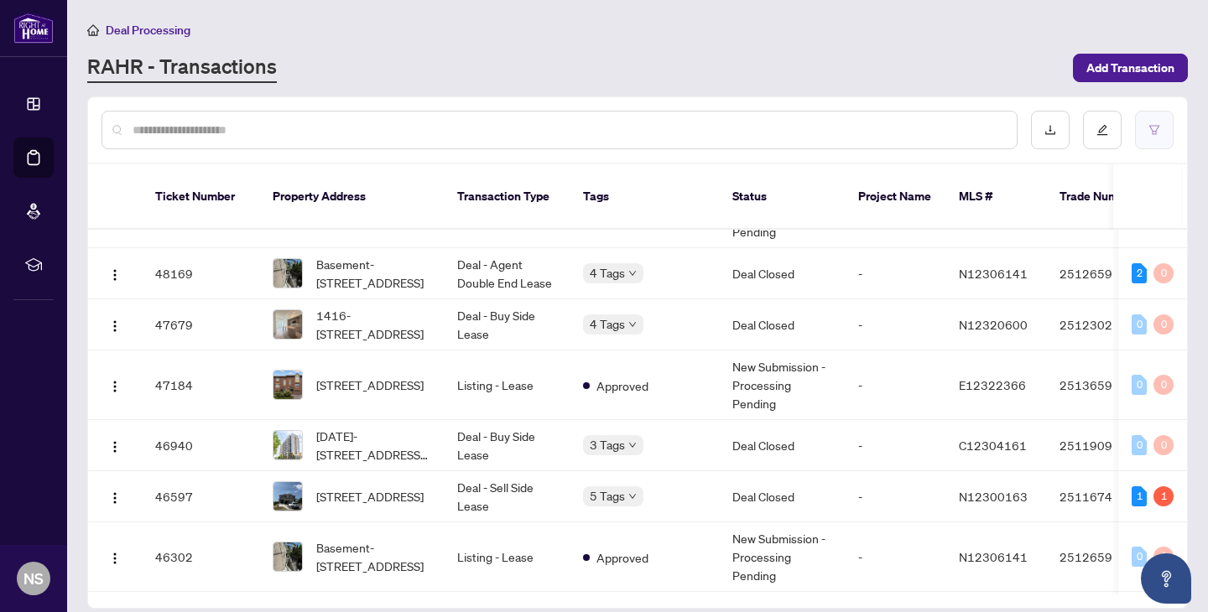
click at [1155, 133] on icon "filter" at bounding box center [1155, 130] width 12 height 12
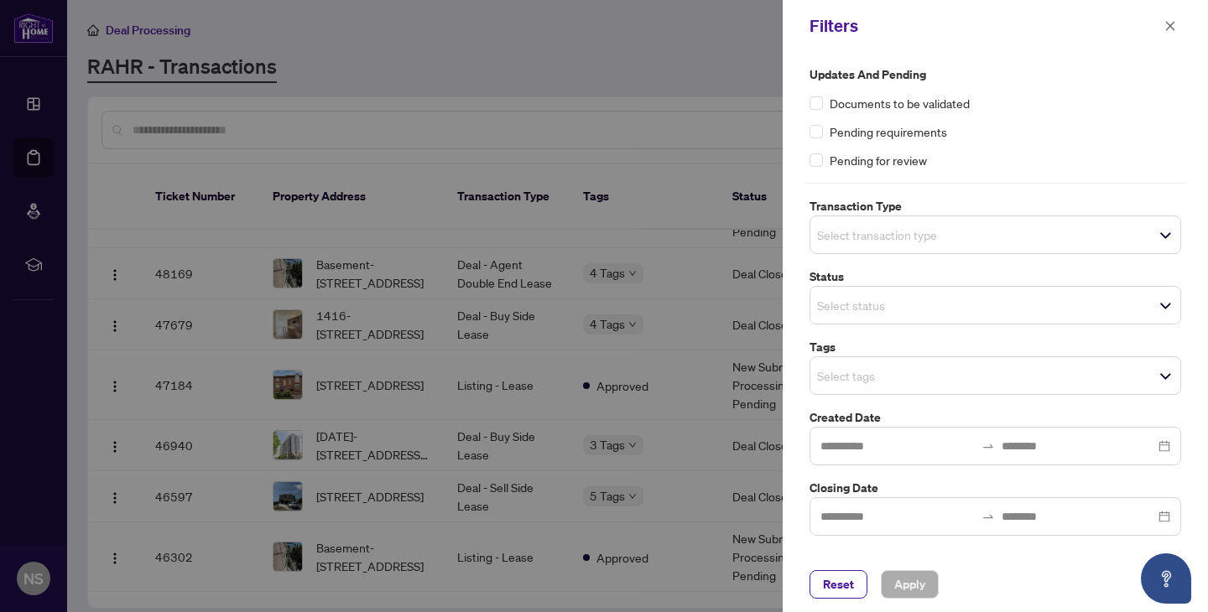
click at [846, 244] on input "search" at bounding box center [875, 235] width 117 height 20
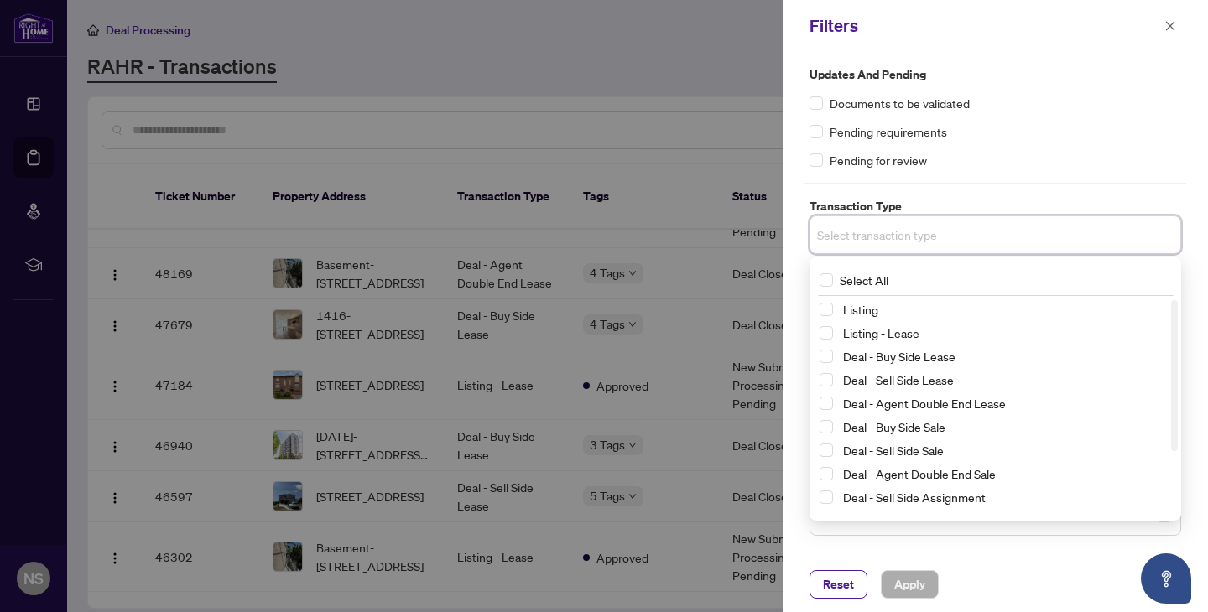
scroll to position [91, 0]
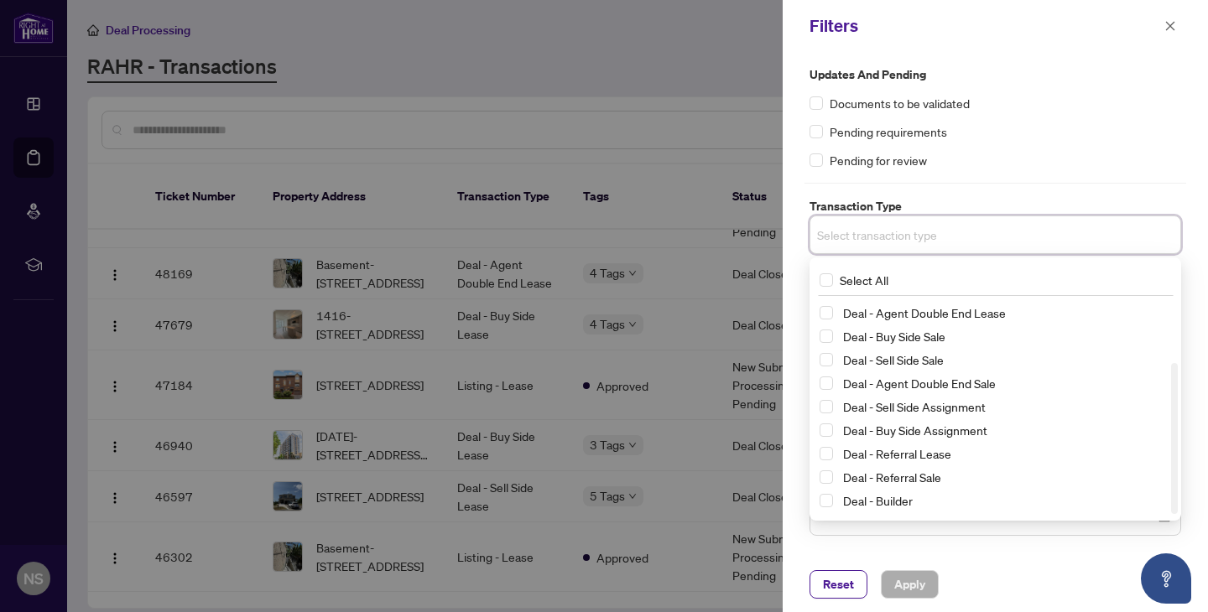
click at [985, 148] on div "Updates and Pending Documents to be validated Pending requirements Pending for …" at bounding box center [996, 117] width 372 height 104
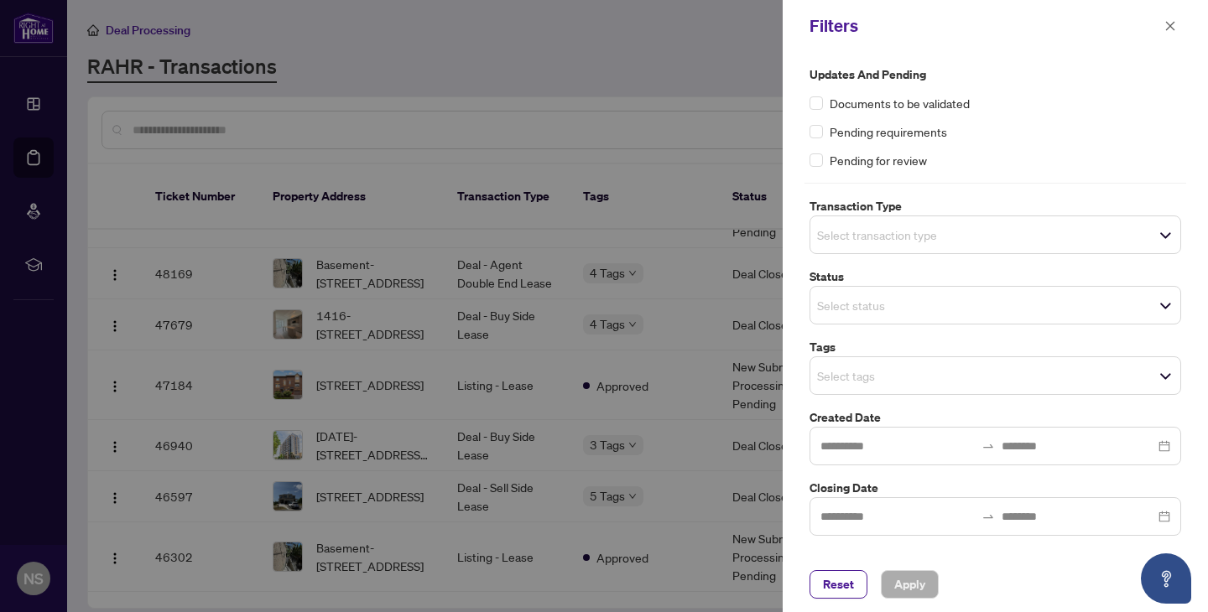
click at [844, 313] on input "search" at bounding box center [875, 305] width 117 height 20
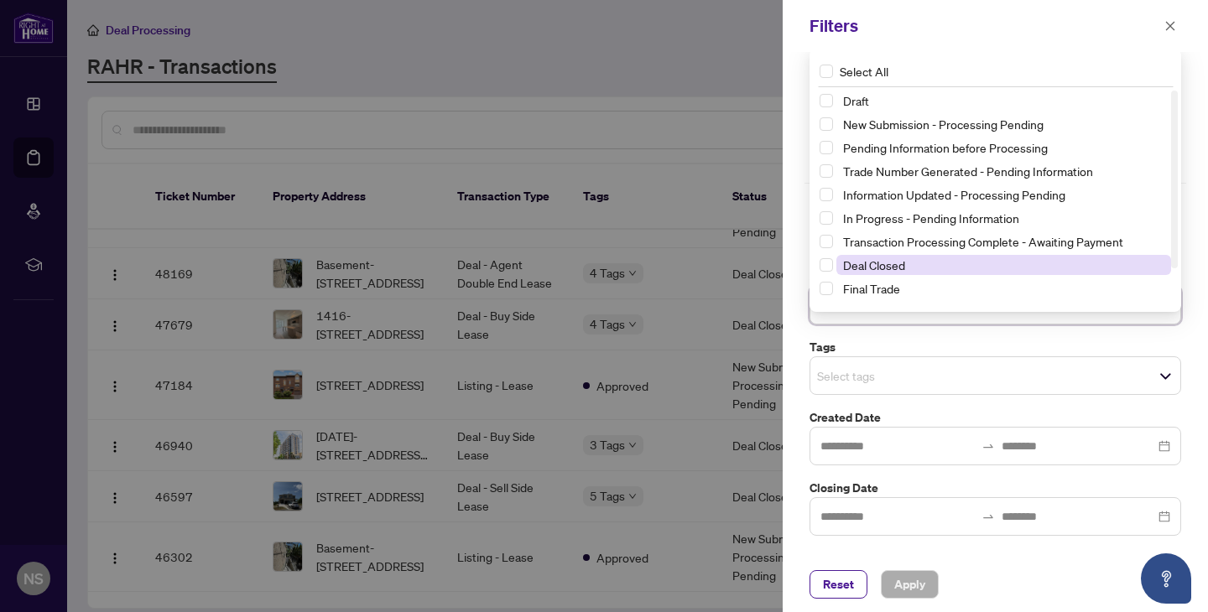
click at [847, 270] on span "Deal Closed" at bounding box center [874, 265] width 62 height 15
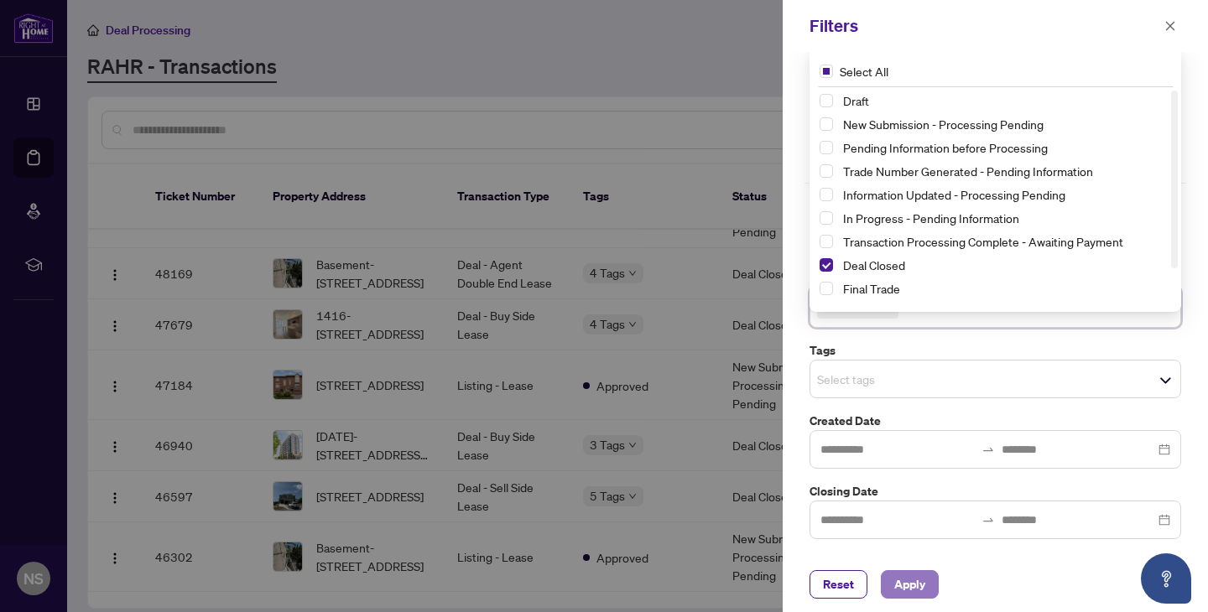
click at [907, 575] on span "Apply" at bounding box center [909, 584] width 31 height 27
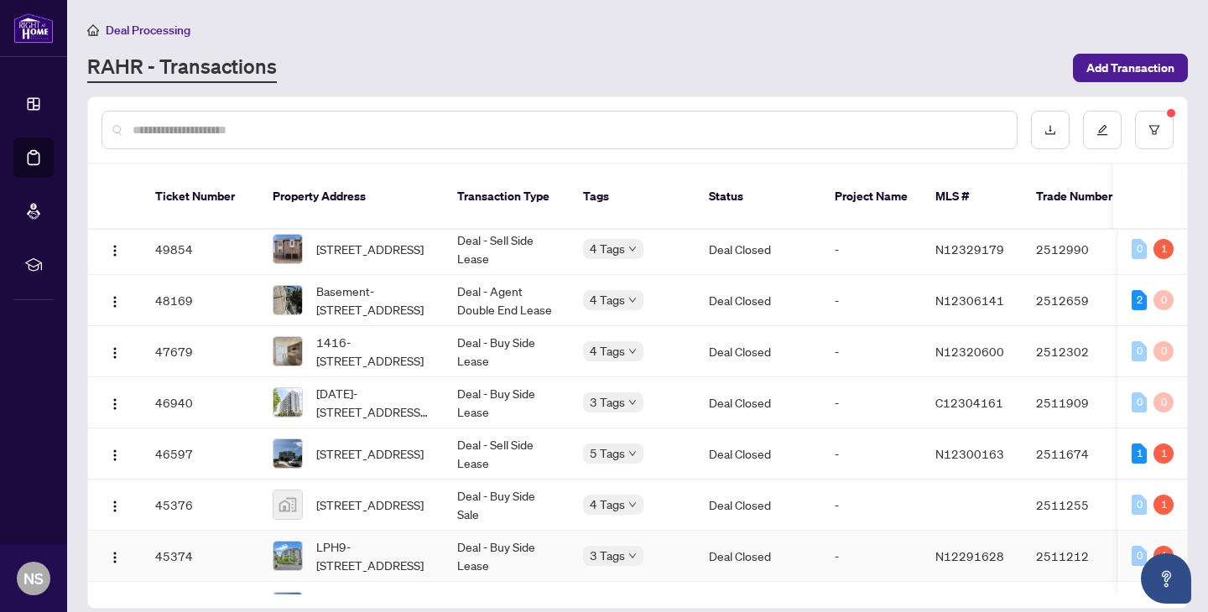
scroll to position [162, 0]
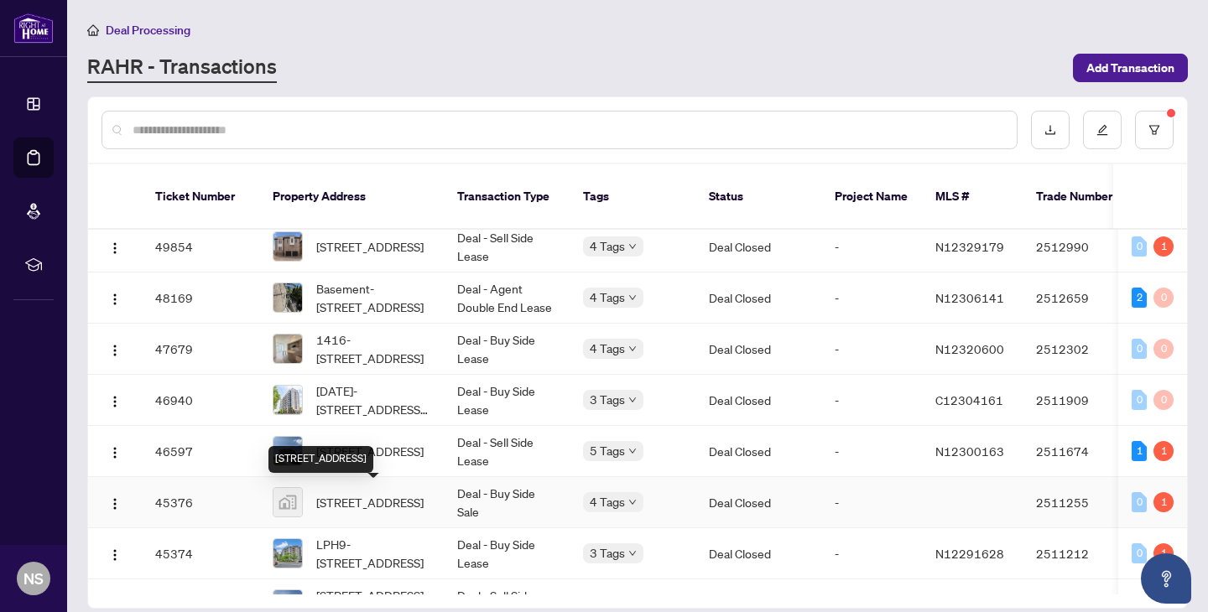
click at [387, 512] on span "42 Gwendolen Crescent, North York, ON, Canada" at bounding box center [369, 502] width 107 height 18
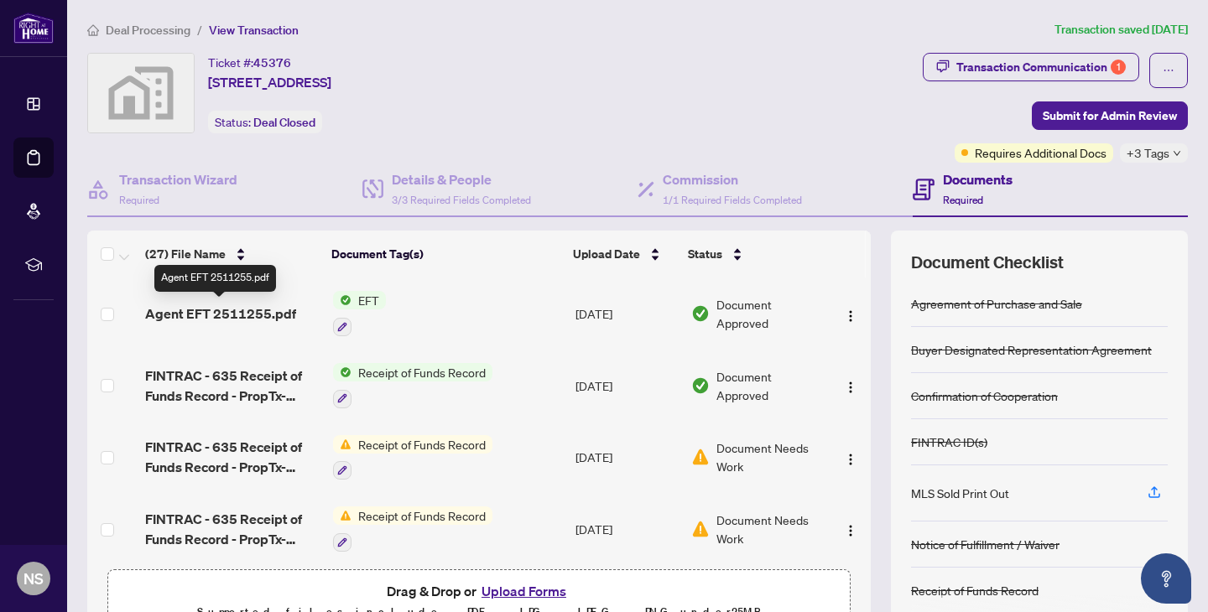
click at [263, 320] on span "Agent EFT 2511255.pdf" at bounding box center [220, 314] width 151 height 20
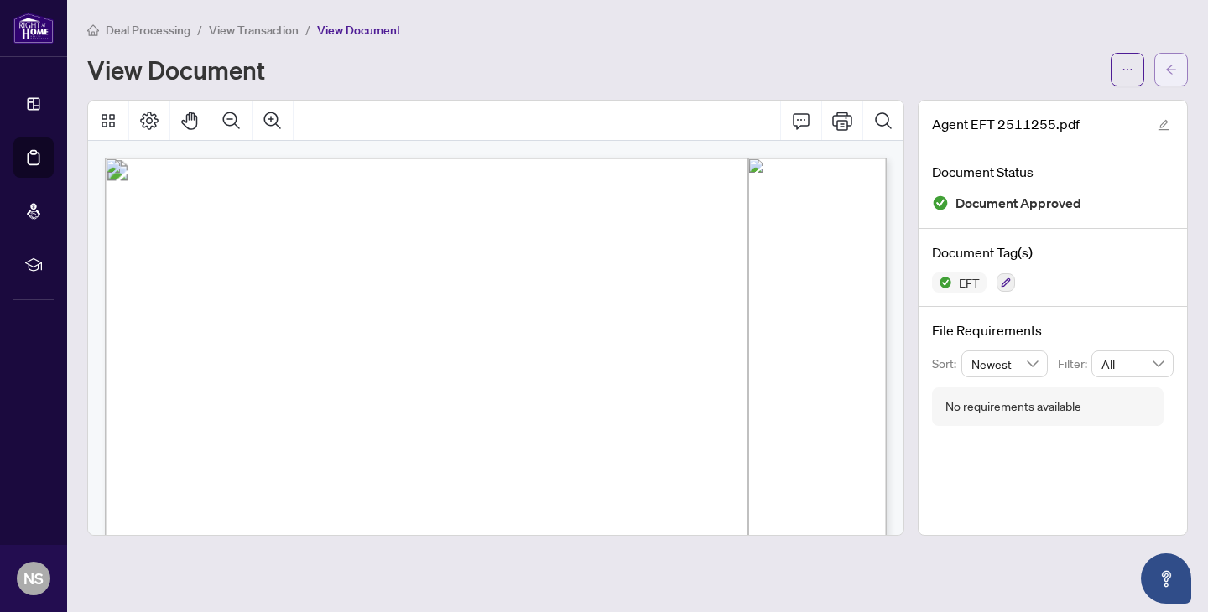
click at [1168, 65] on icon "arrow-left" at bounding box center [1171, 70] width 12 height 12
